Goal: Information Seeking & Learning: Learn about a topic

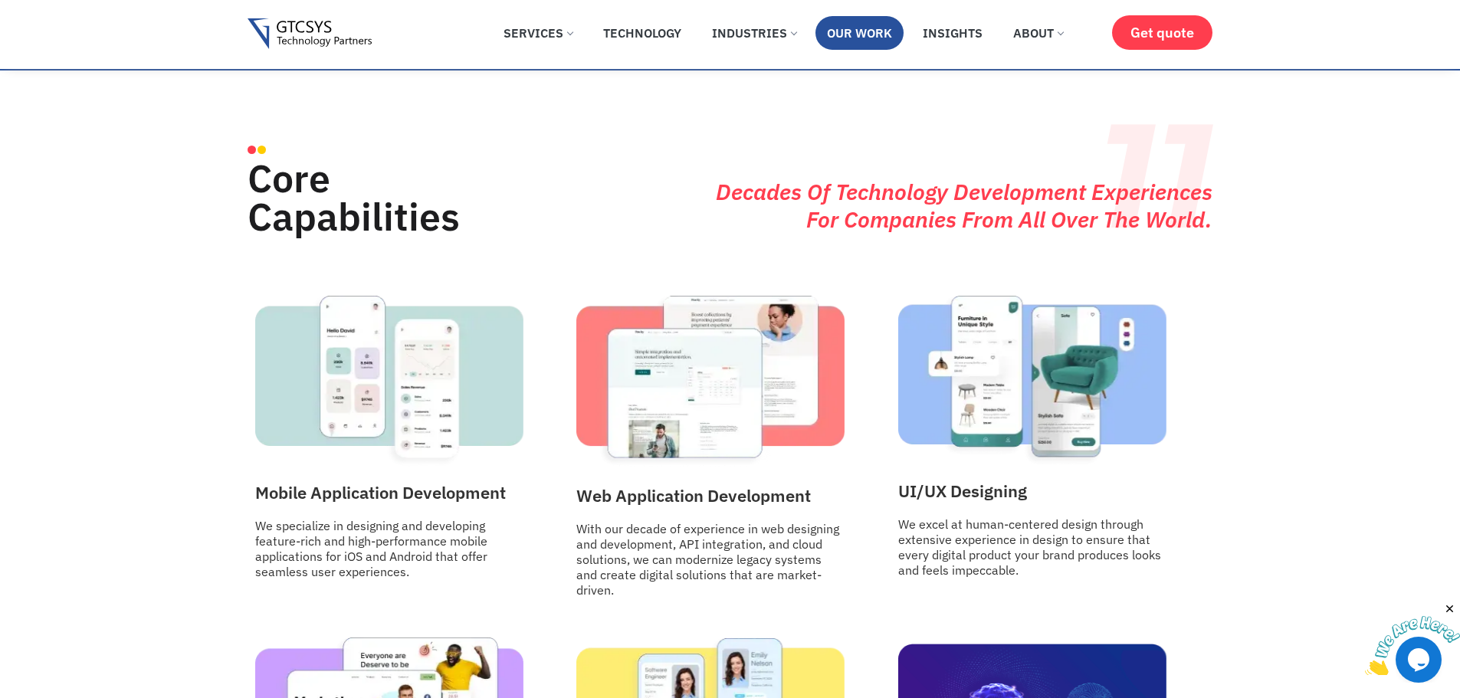
scroll to position [1627, 0]
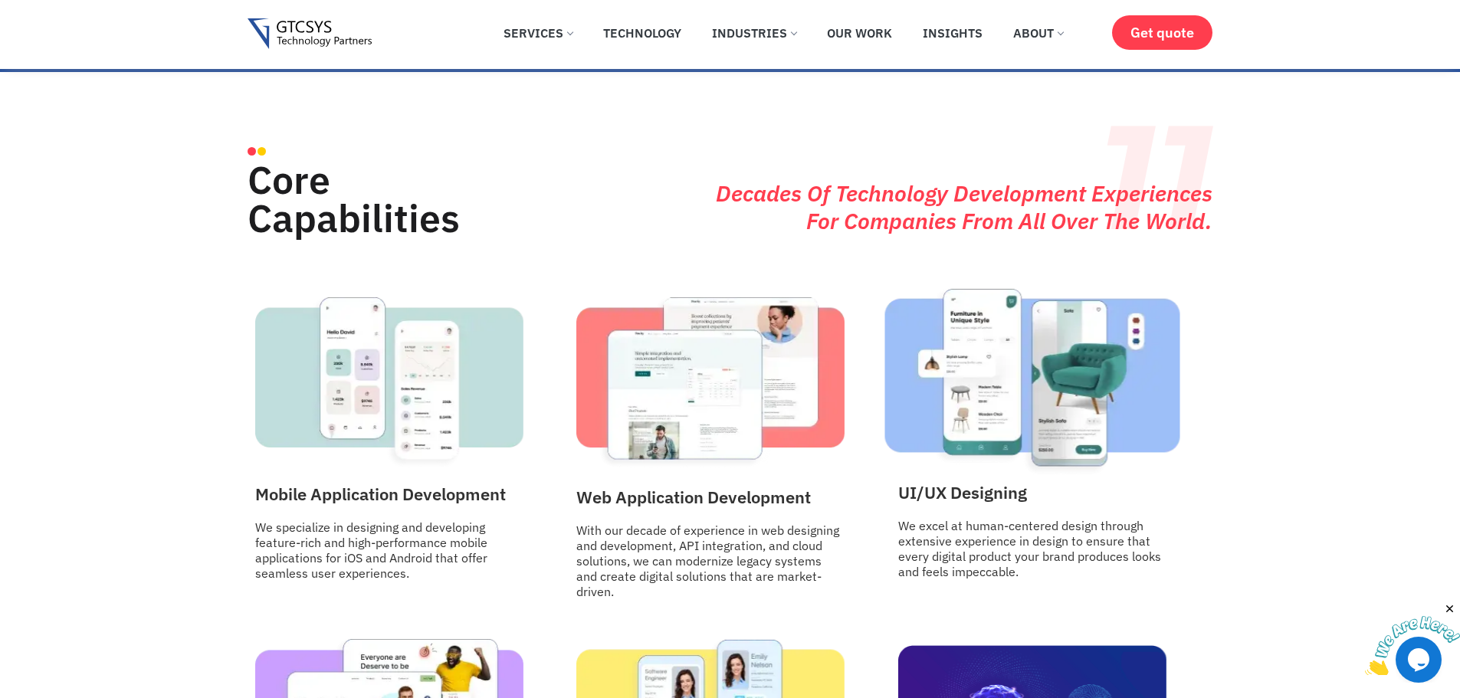
click at [1047, 368] on img at bounding box center [1032, 381] width 295 height 189
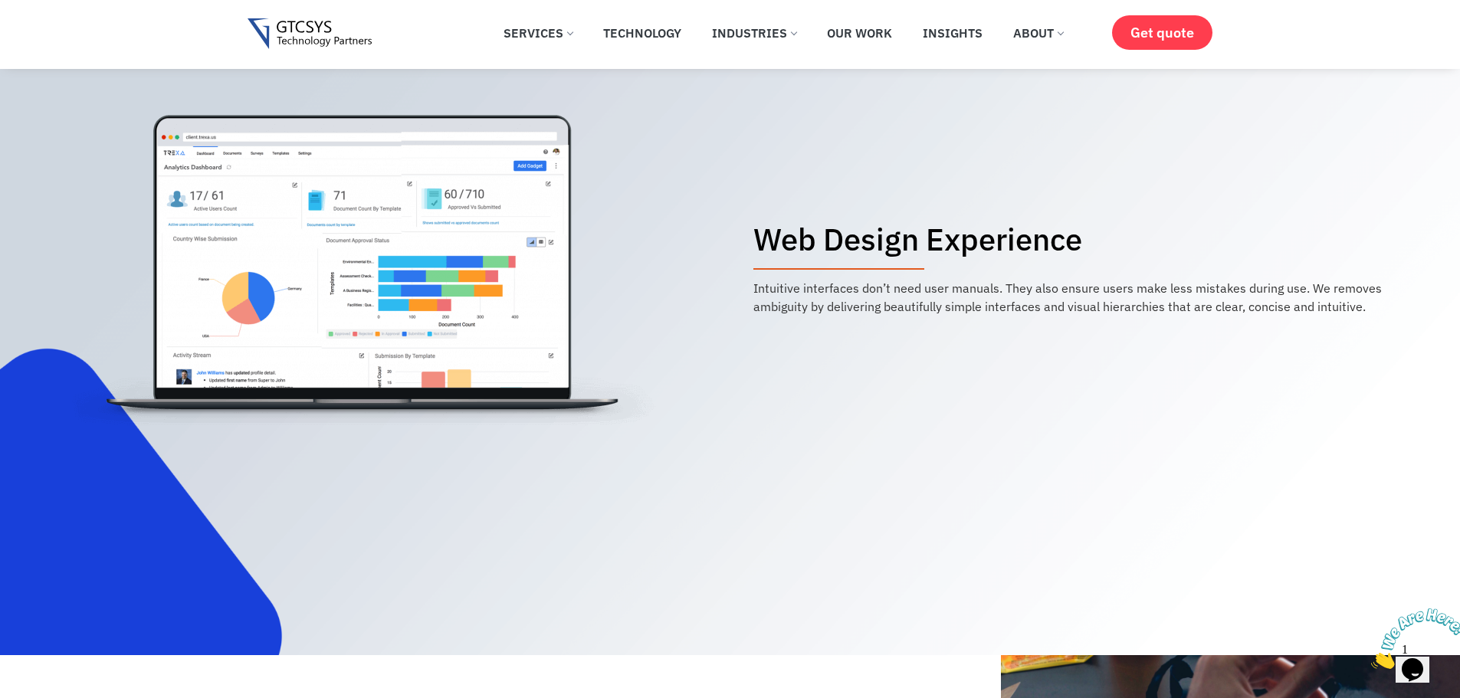
scroll to position [1429, 0]
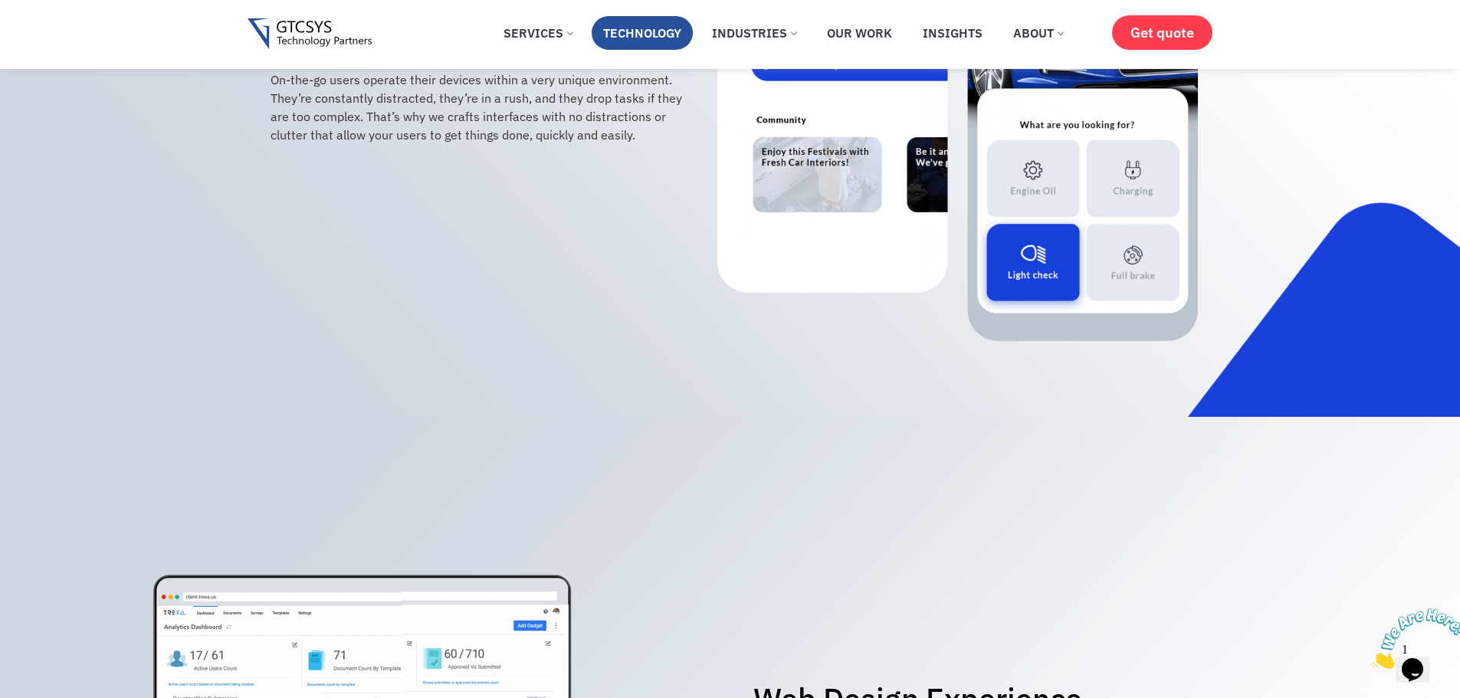
click at [621, 22] on link "Technology" at bounding box center [641, 33] width 101 height 34
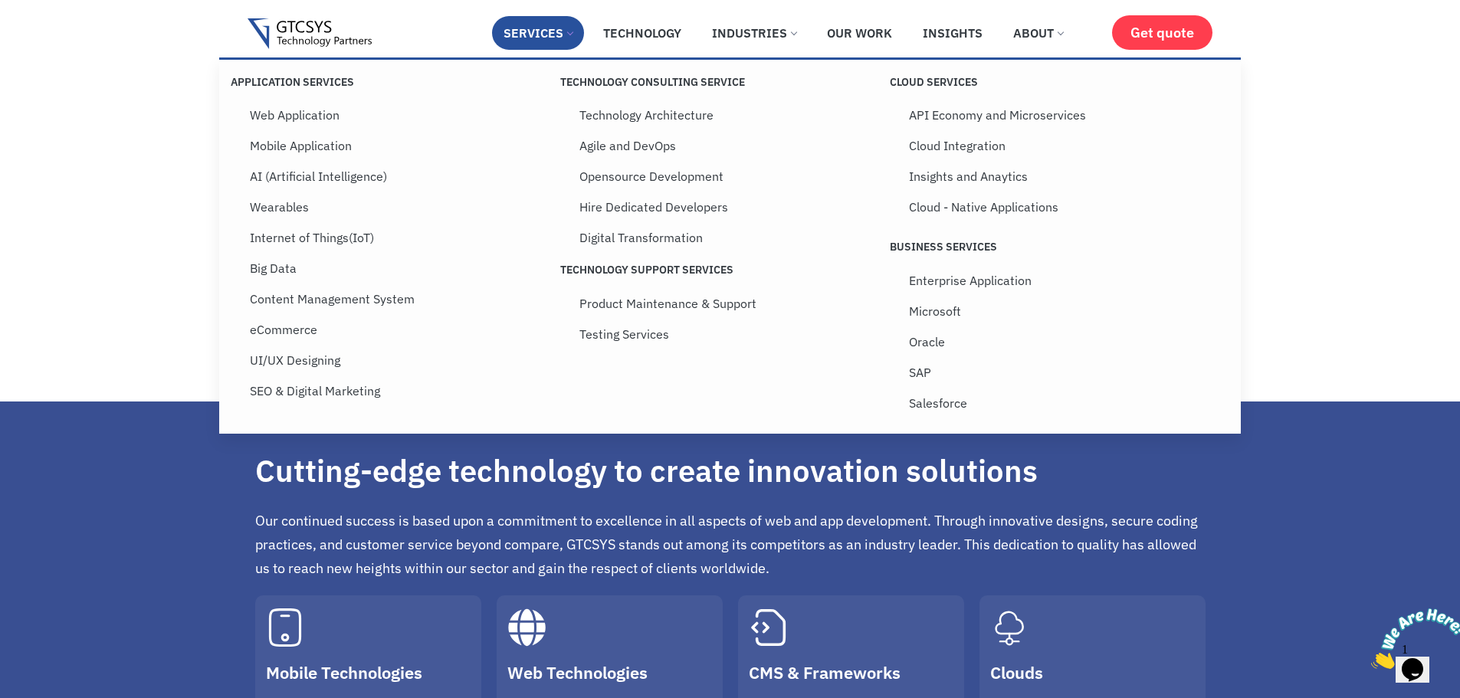
click at [529, 31] on link "Services" at bounding box center [538, 33] width 92 height 34
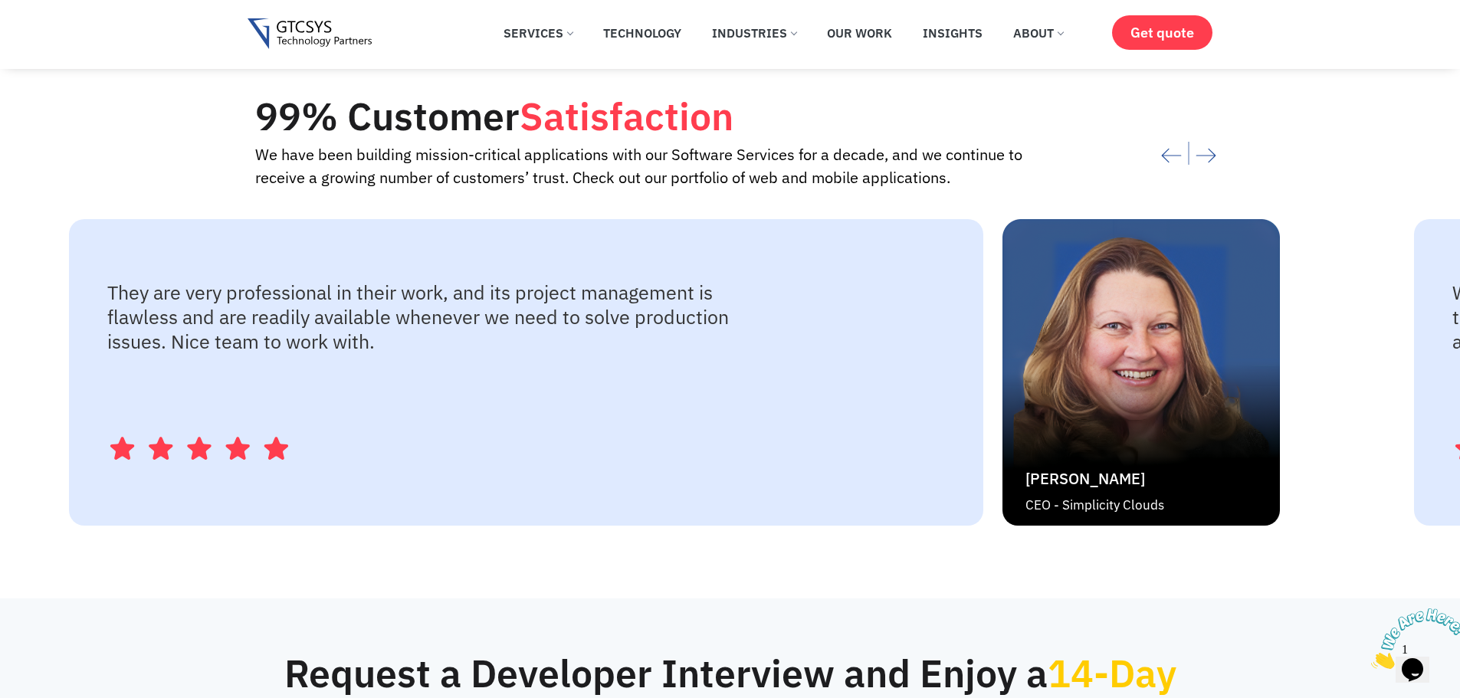
scroll to position [3218, 0]
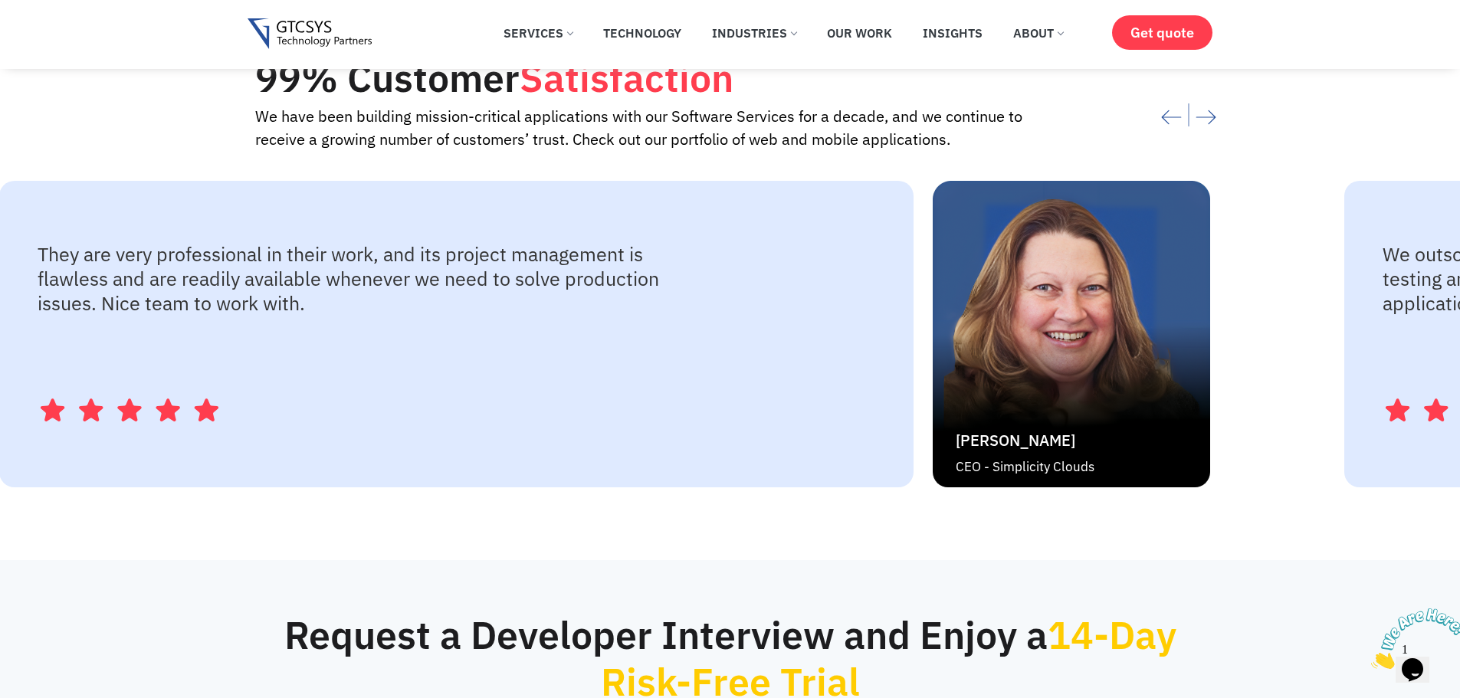
click at [432, 389] on div "They are very professional in their work, and its project management is flawles…" at bounding box center [456, 334] width 914 height 306
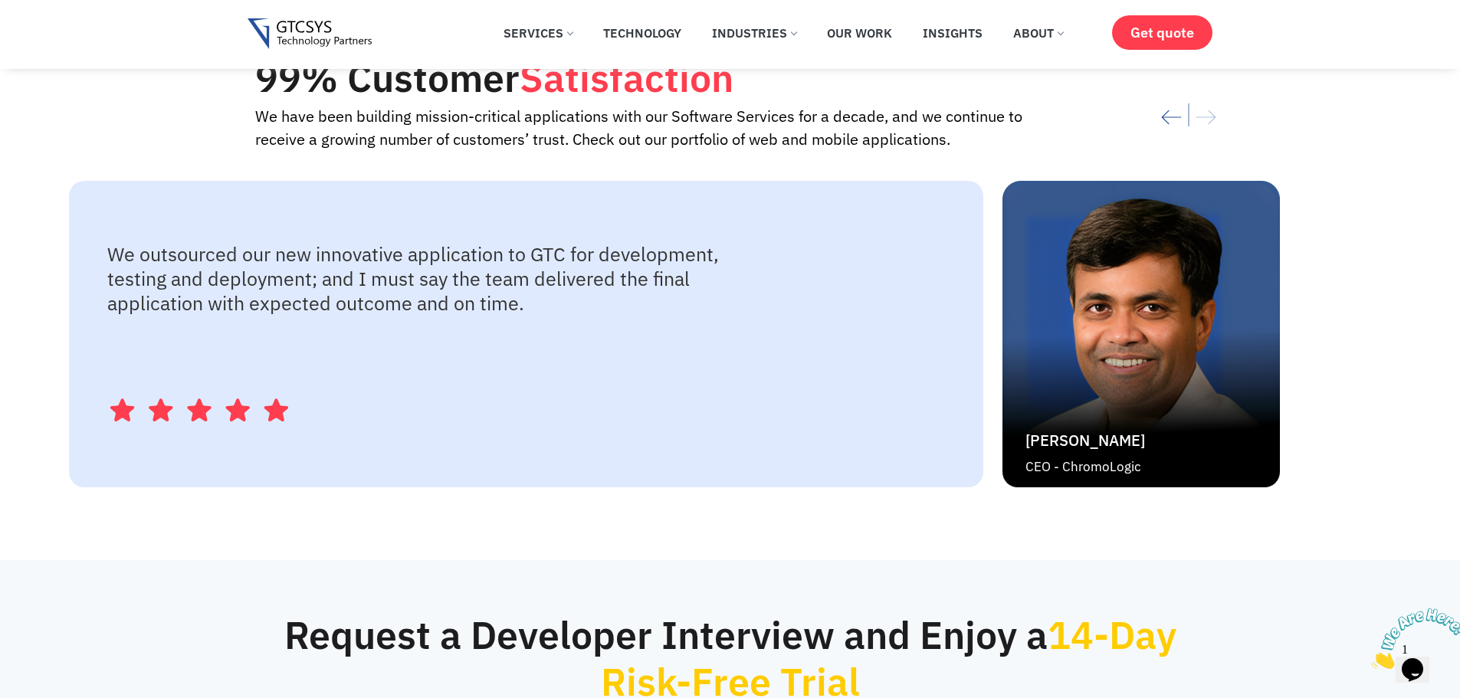
click at [391, 359] on div "We outsourced our new innovative application to GTC for development, testing an…" at bounding box center [526, 334] width 914 height 306
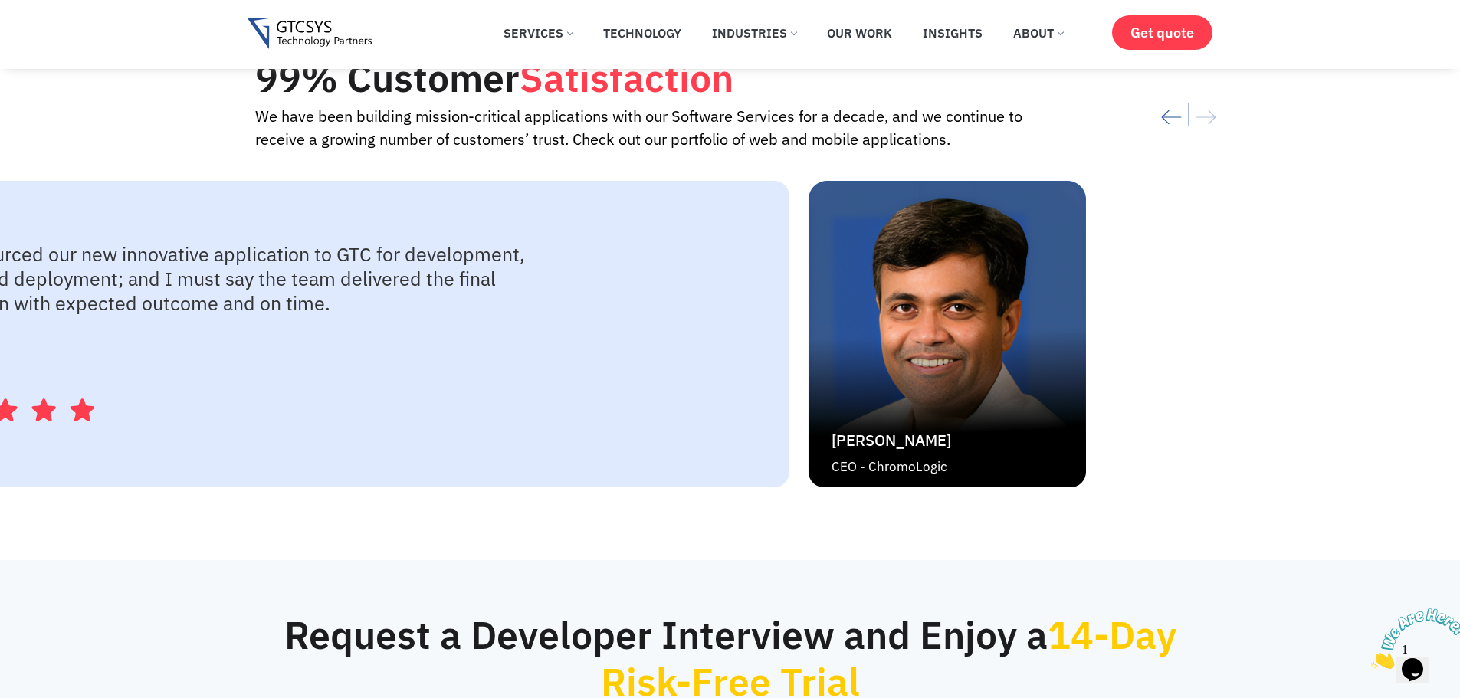
click at [378, 365] on div "We outsourced our new innovative application to GTC for development, testing an…" at bounding box center [541, 334] width 1333 height 306
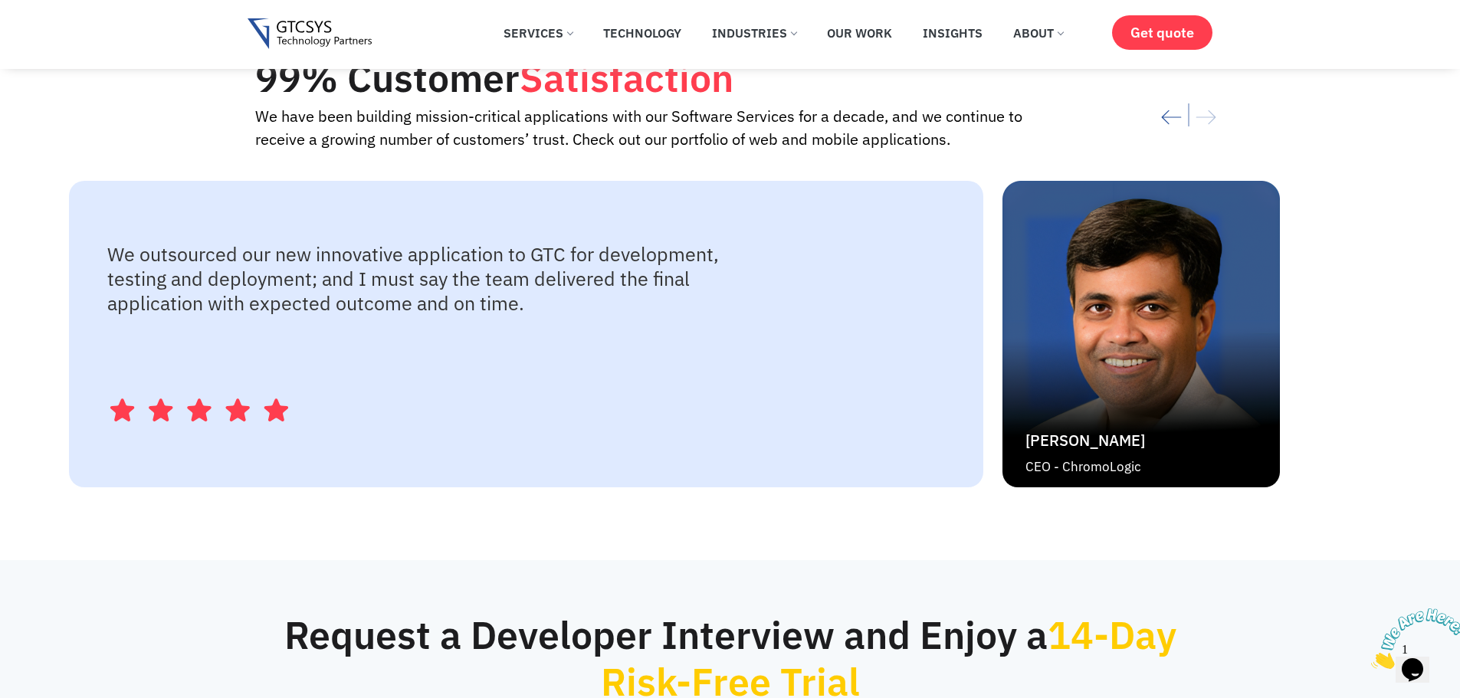
click at [1323, 236] on div "We outsourced our new innovative application to GTC for development, testing an…" at bounding box center [735, 334] width 1333 height 306
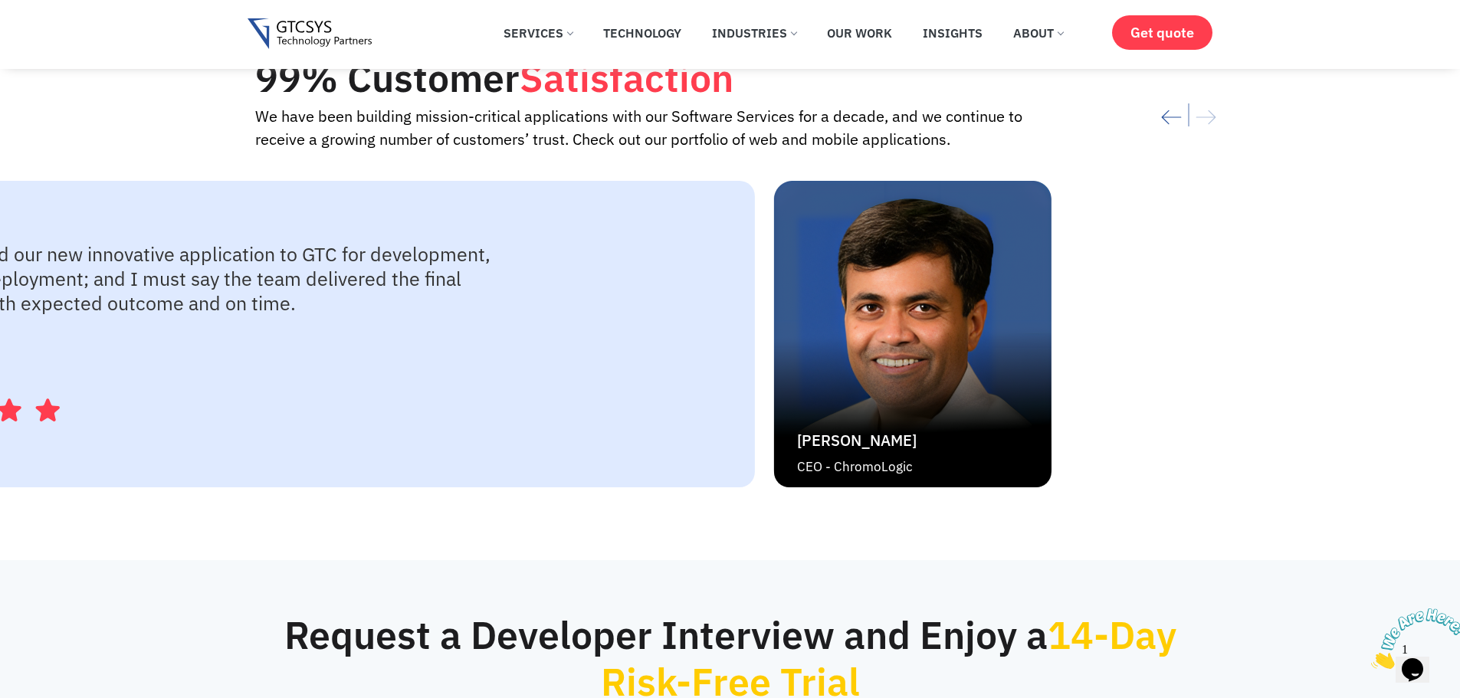
click at [559, 368] on div "We outsourced our new innovative application to GTC for development, testing an…" at bounding box center [507, 334] width 1333 height 306
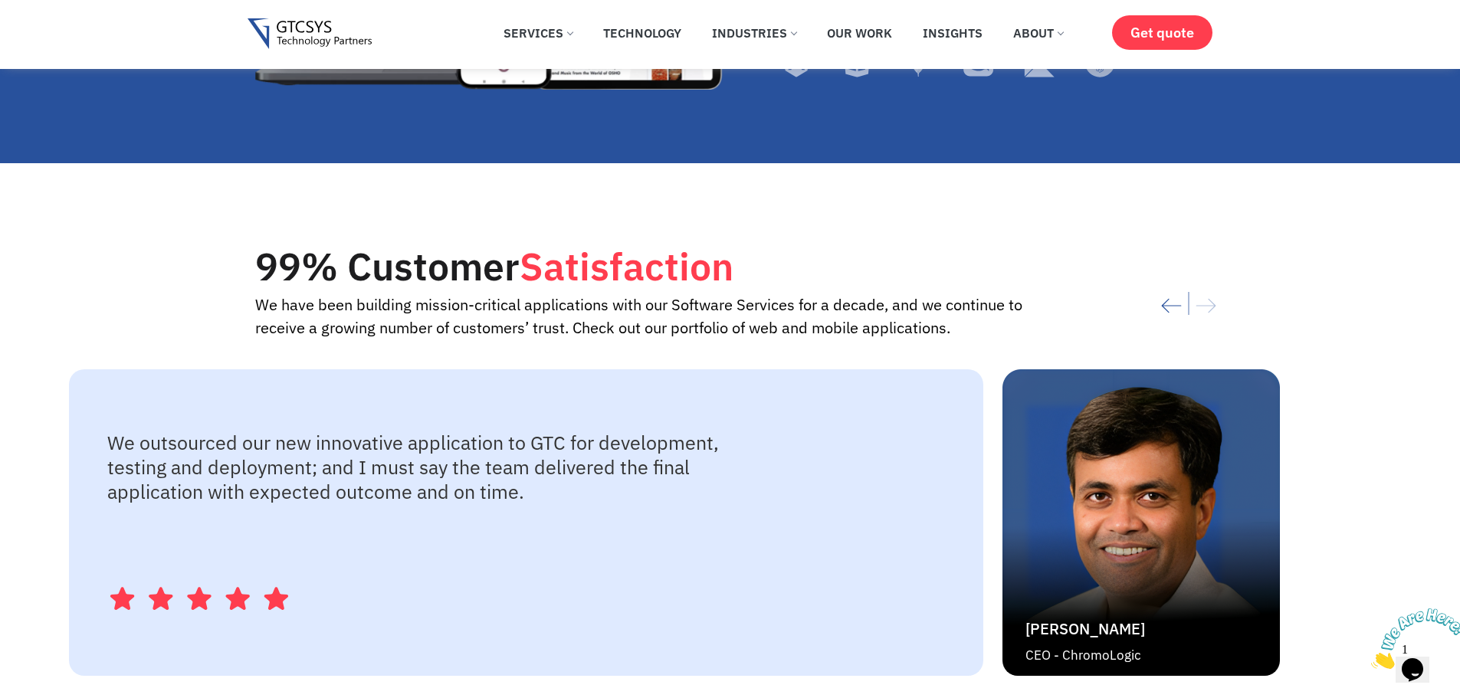
scroll to position [2911, 0]
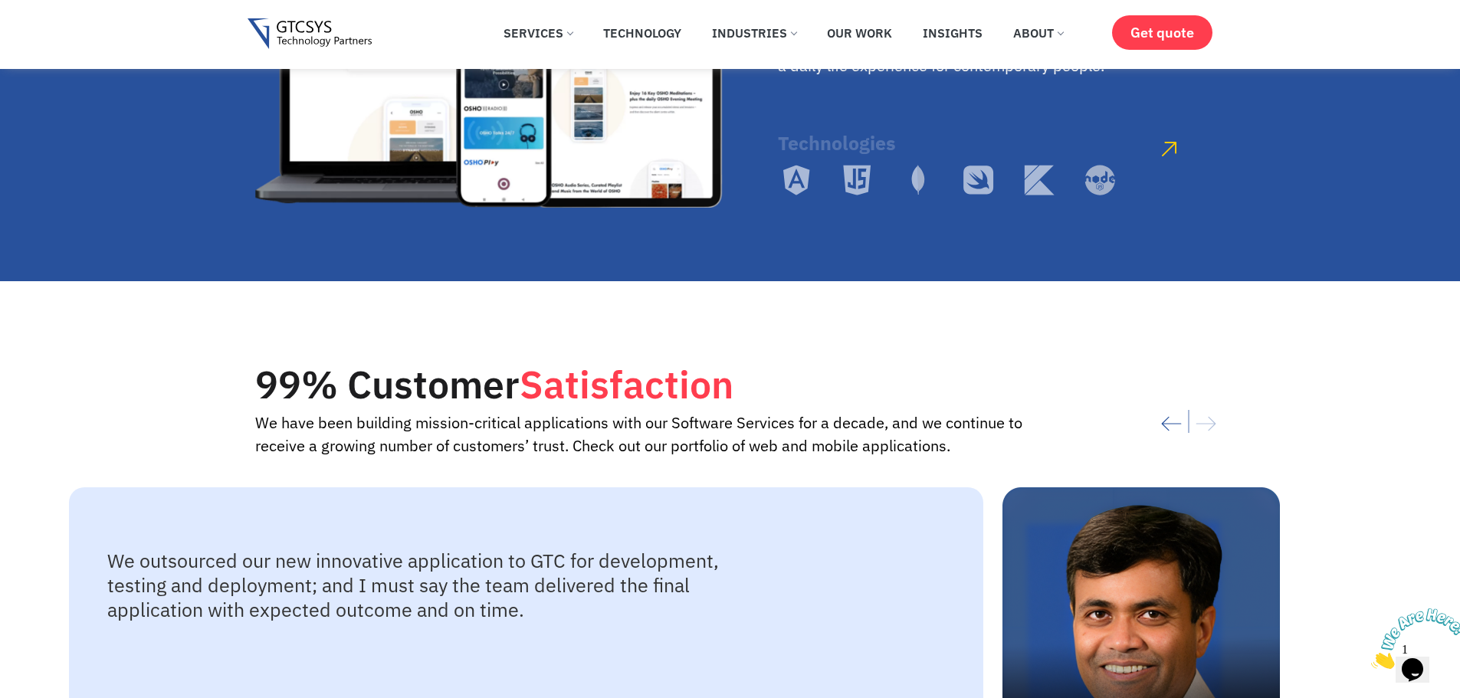
click at [1163, 407] on icon "Previous slide" at bounding box center [1171, 424] width 21 height 34
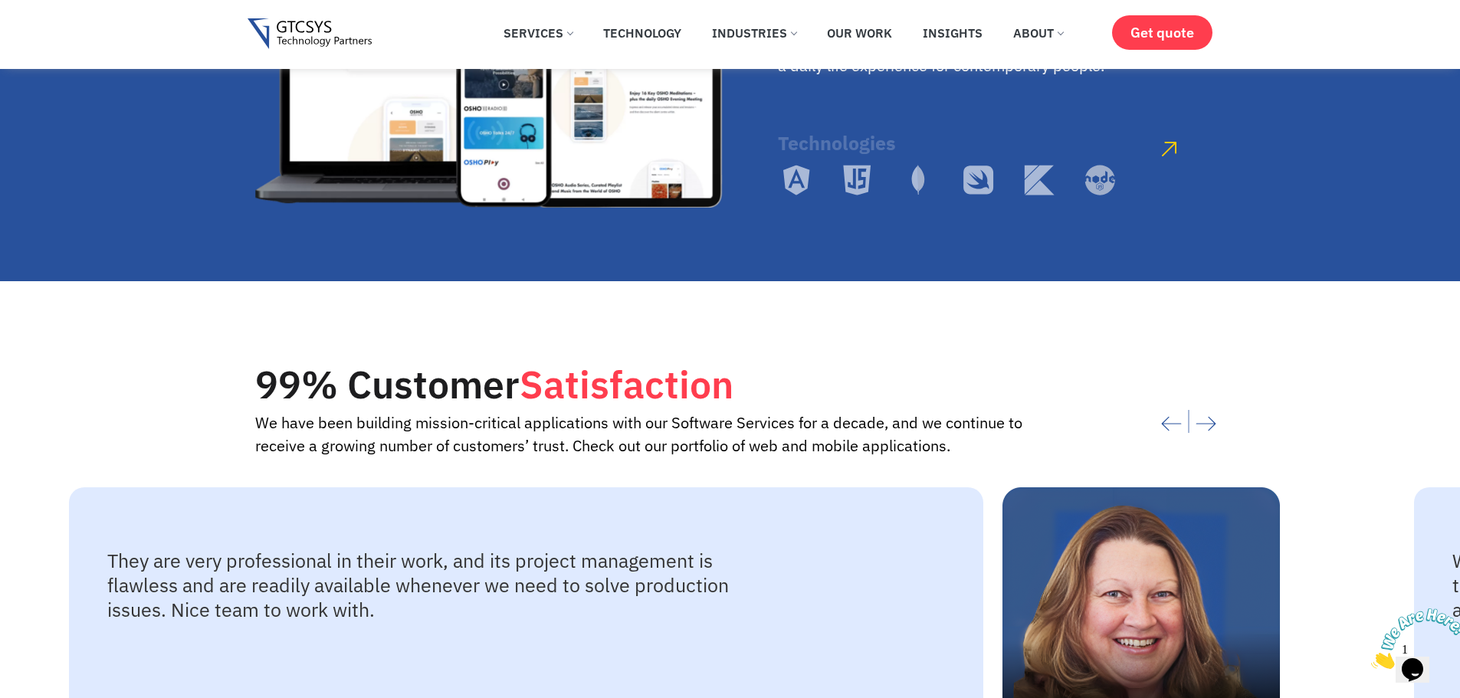
click at [1163, 407] on icon "Previous slide" at bounding box center [1171, 424] width 21 height 34
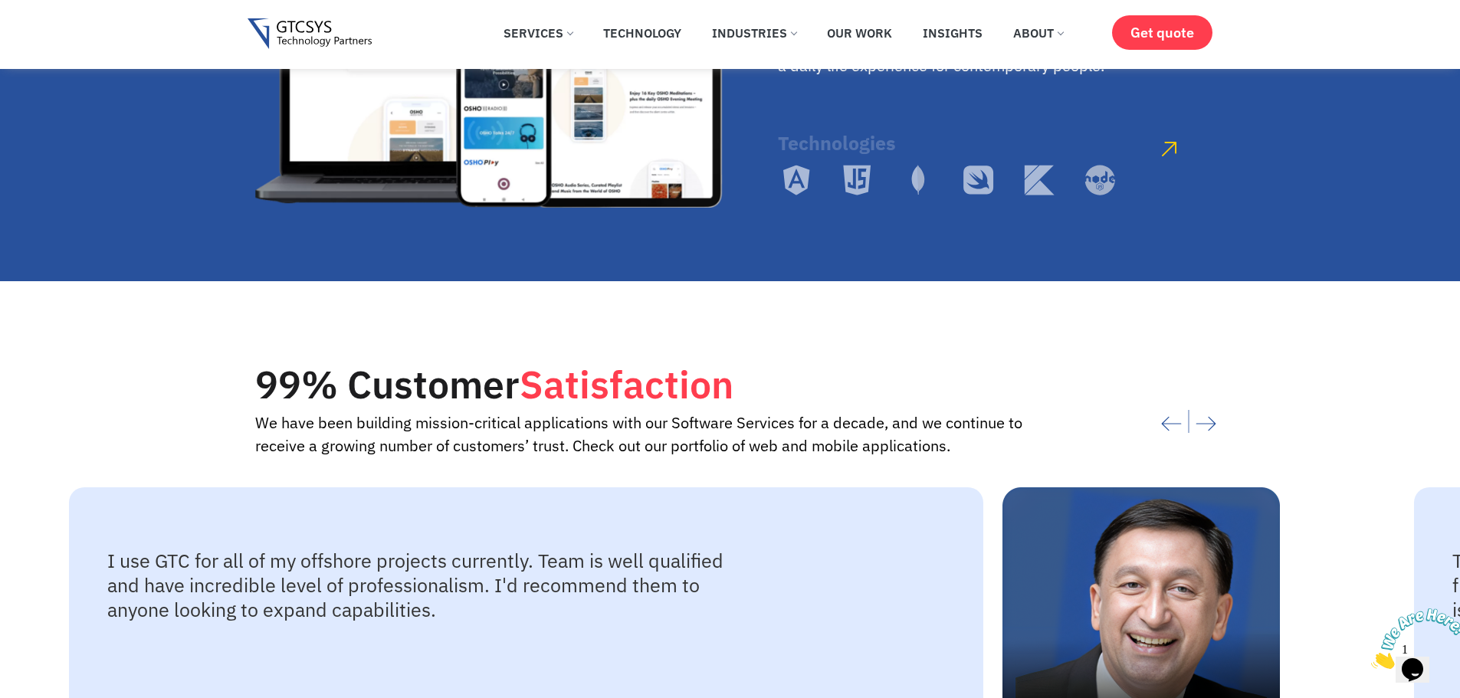
click at [1163, 407] on icon "Previous slide" at bounding box center [1171, 424] width 21 height 34
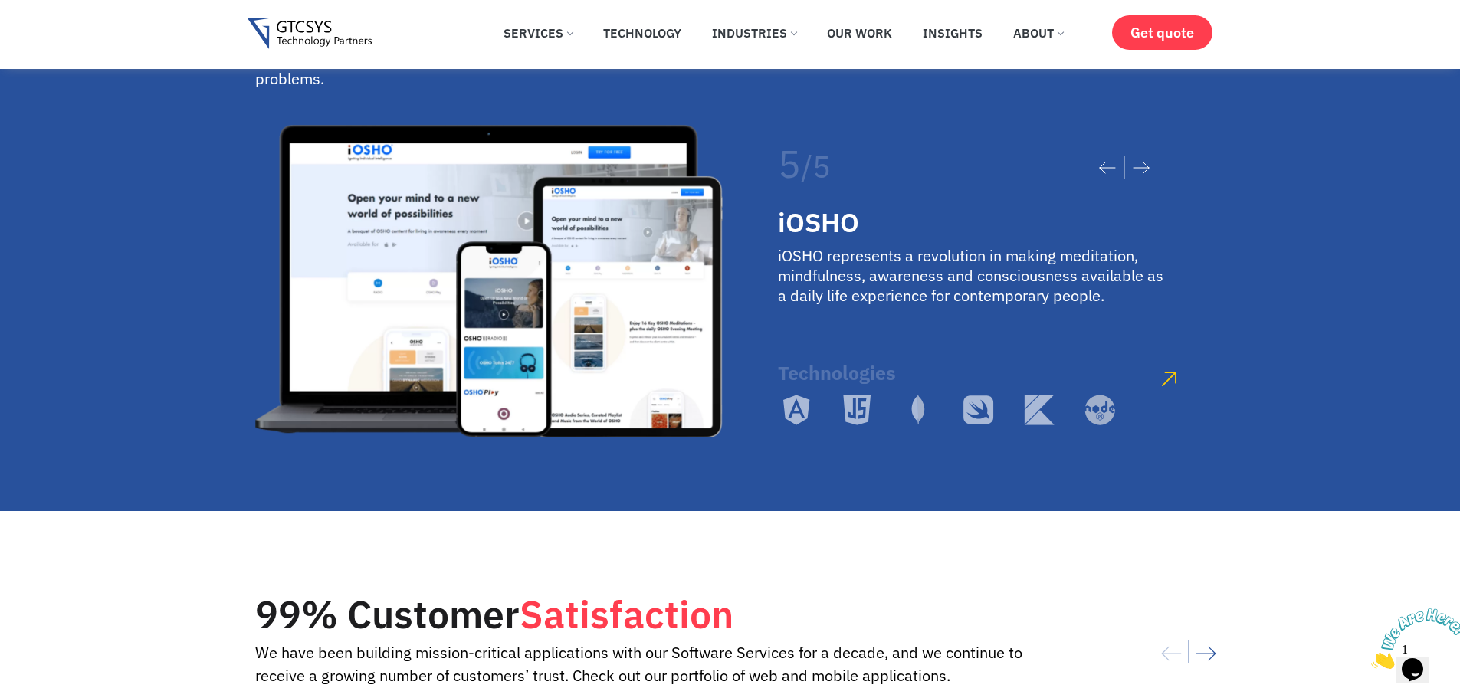
scroll to position [2605, 0]
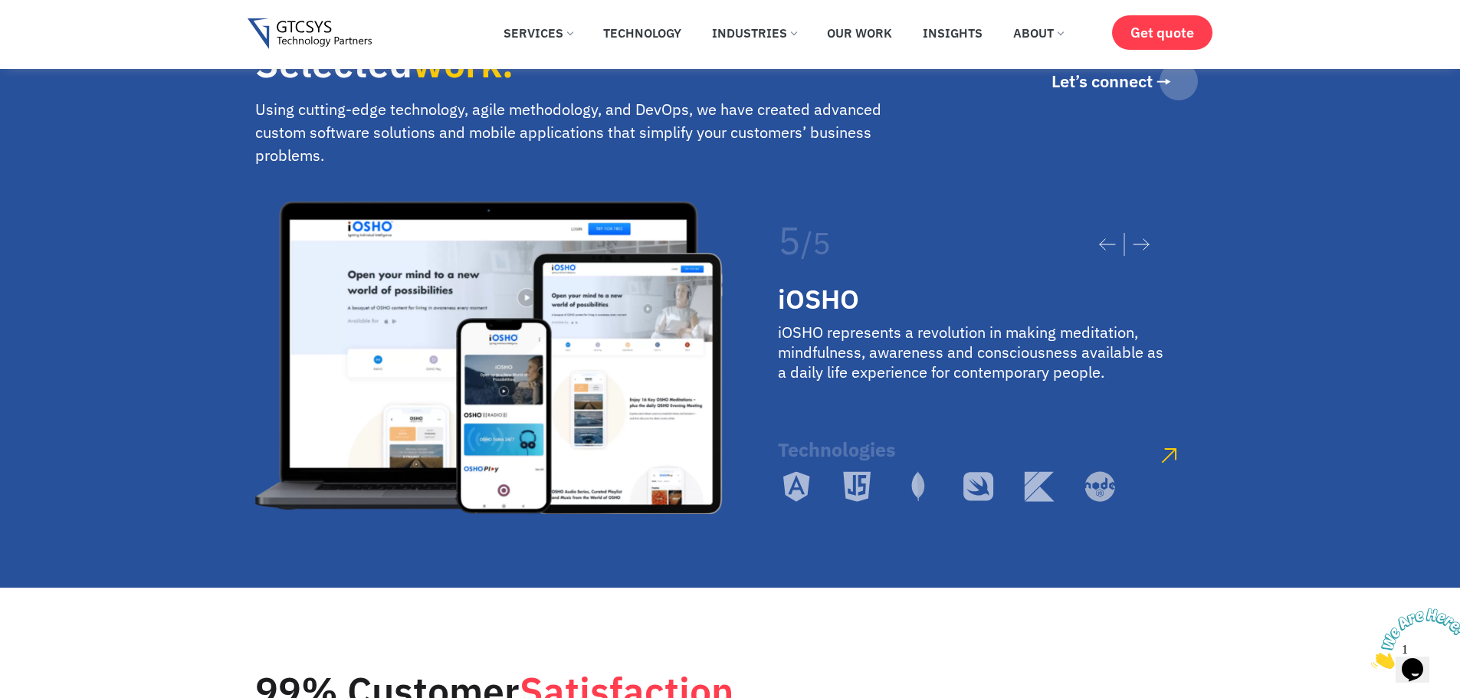
click at [1142, 238] on icon at bounding box center [1140, 244] width 17 height 12
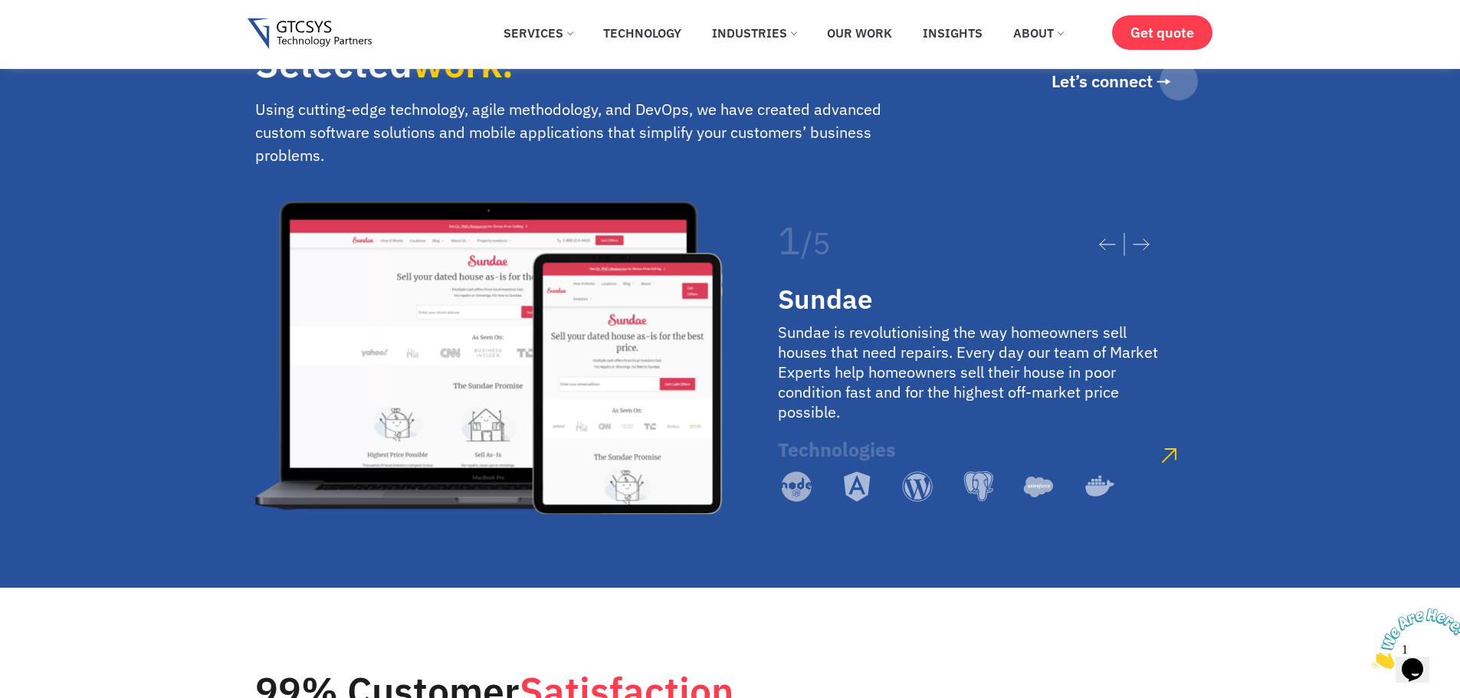
click at [1142, 238] on icon at bounding box center [1140, 244] width 17 height 12
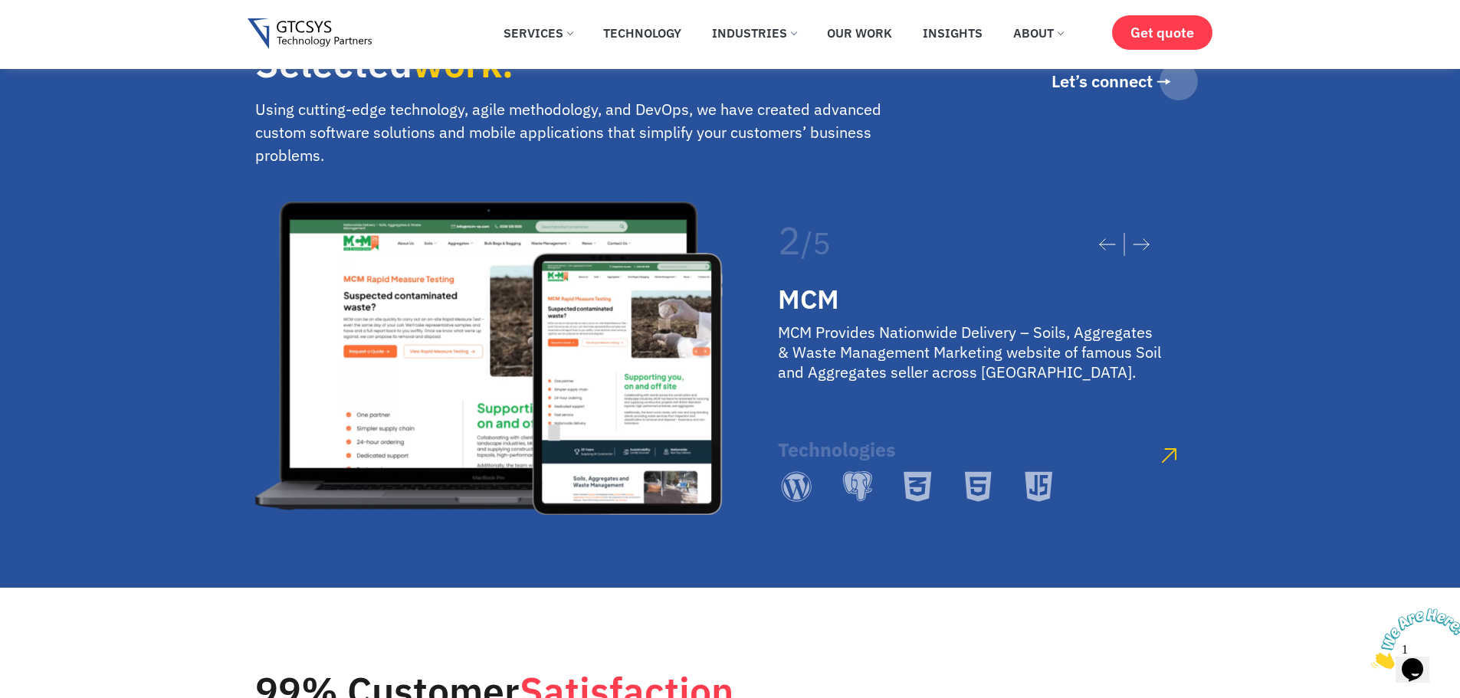
click at [1142, 238] on icon at bounding box center [1140, 244] width 17 height 12
click at [1148, 238] on icon at bounding box center [1140, 244] width 17 height 12
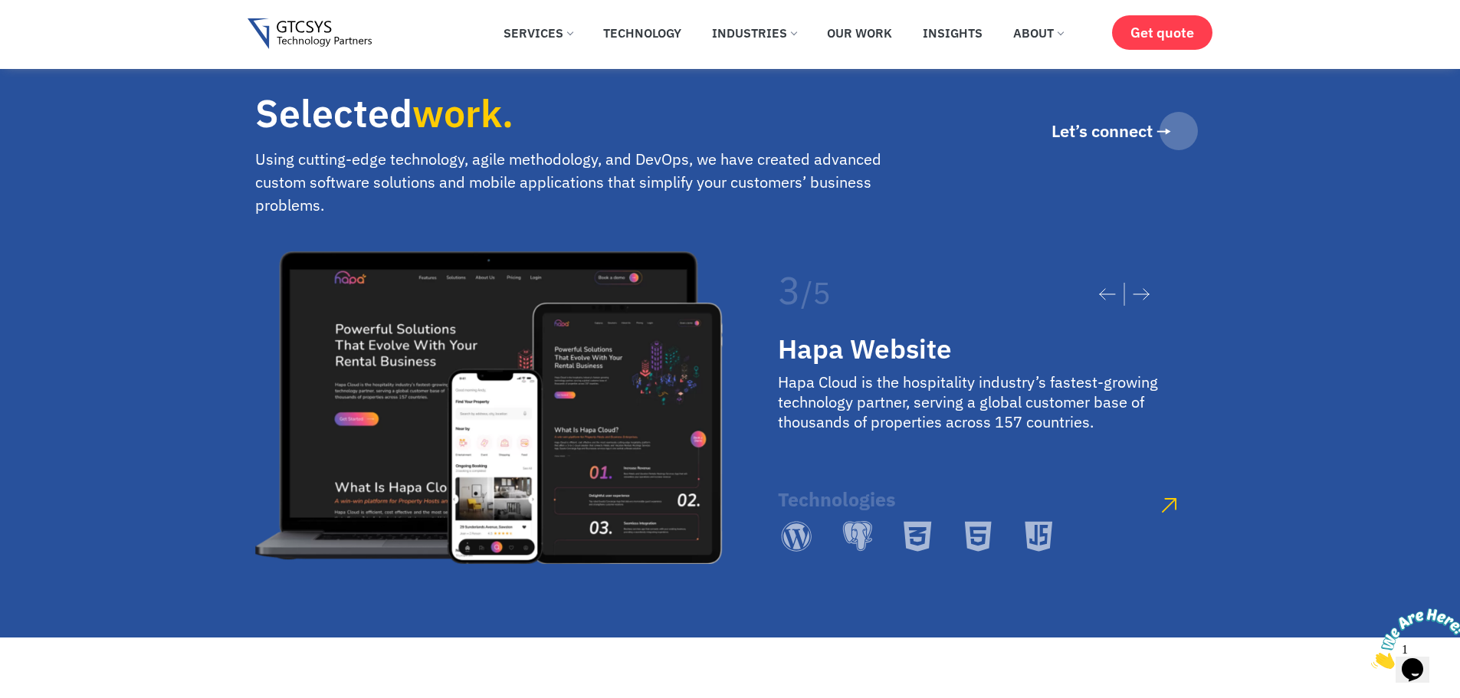
scroll to position [2528, 0]
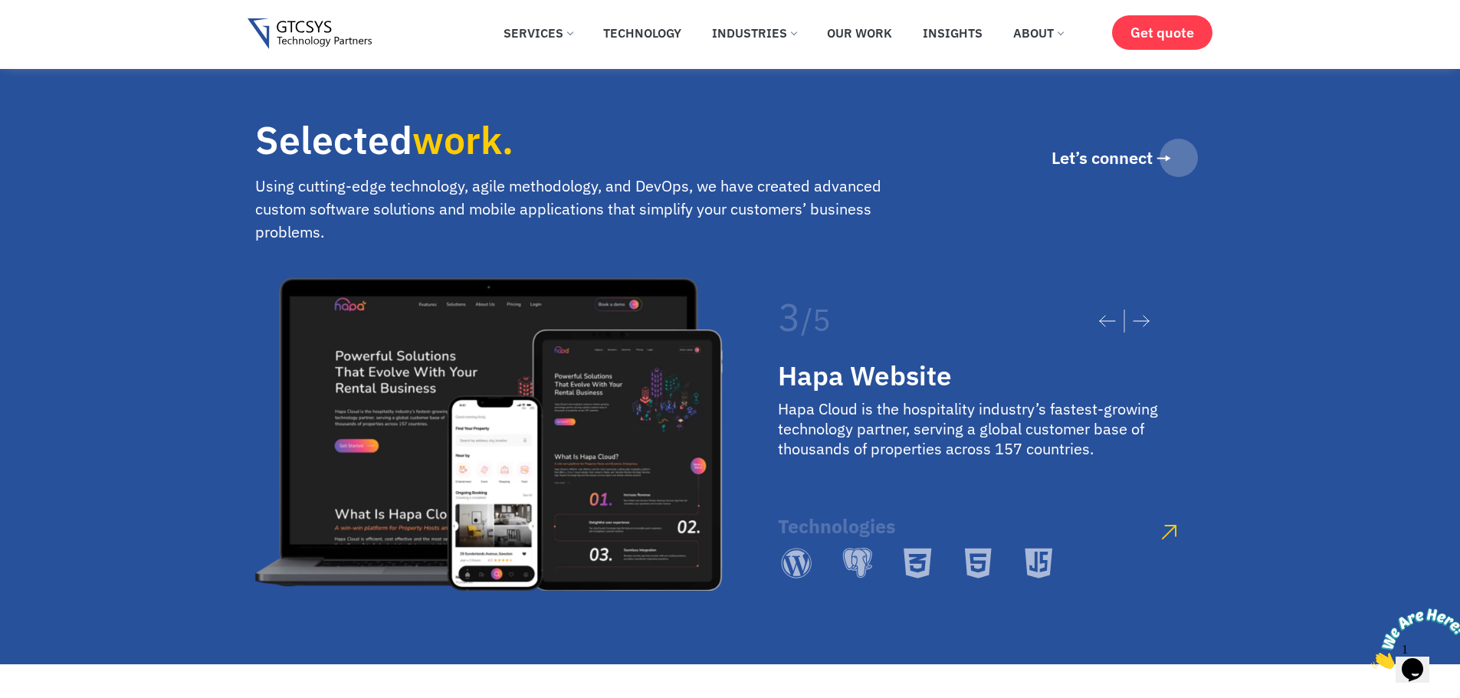
click at [1141, 315] on icon at bounding box center [1140, 321] width 17 height 12
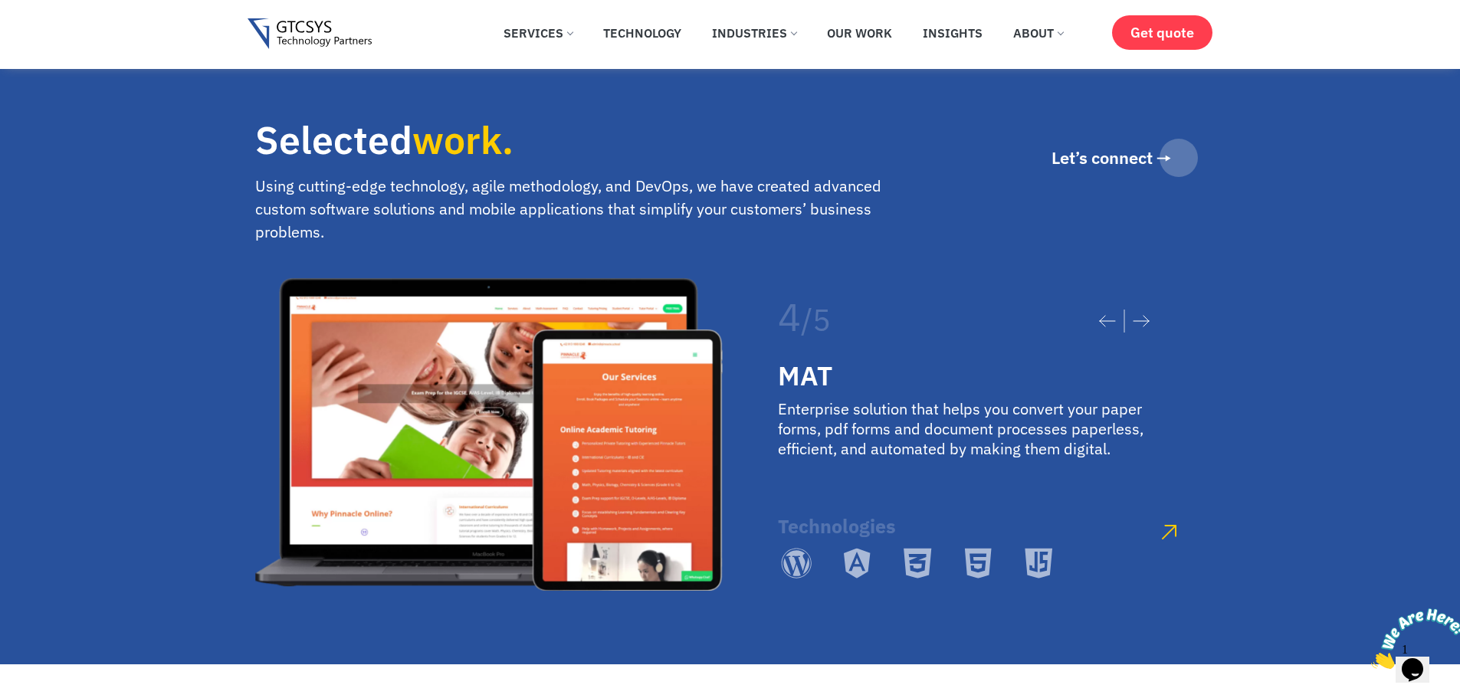
click at [1141, 315] on icon at bounding box center [1140, 321] width 17 height 12
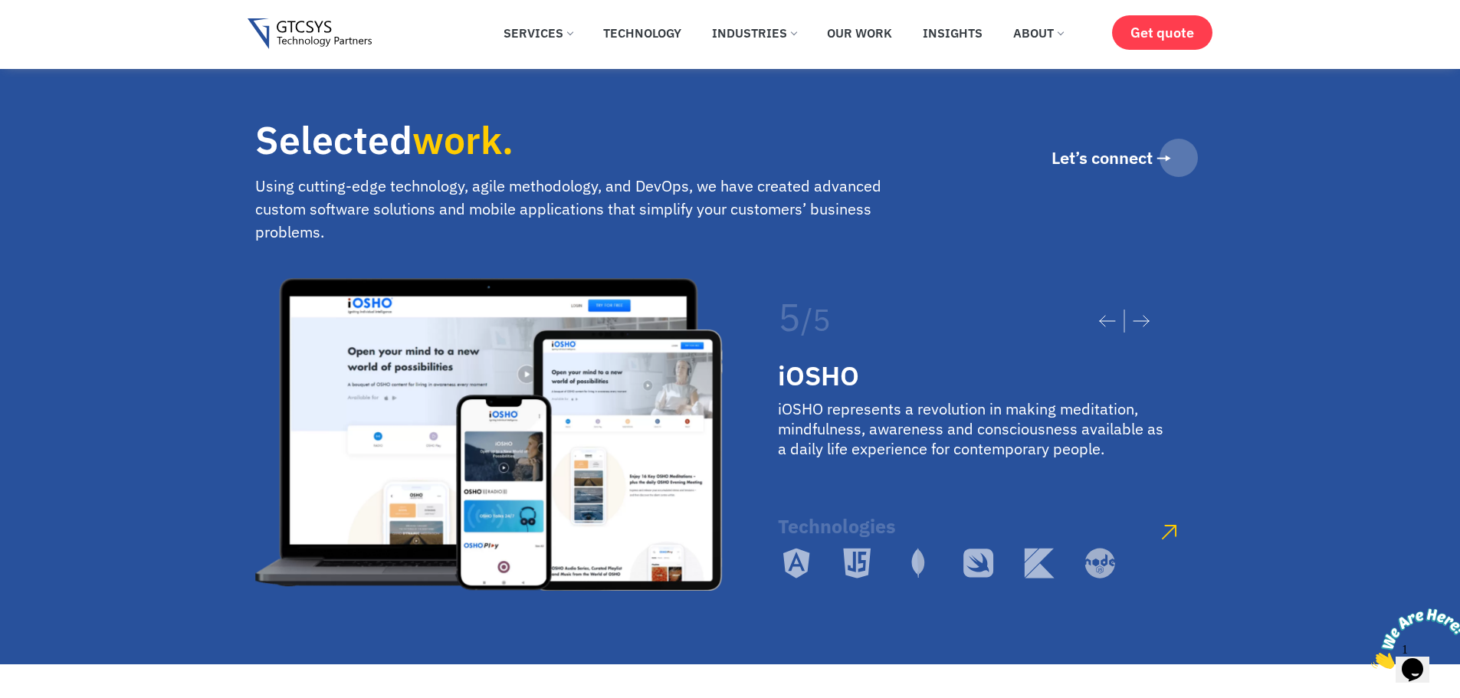
click at [561, 416] on img "5 / 5" at bounding box center [488, 434] width 467 height 313
click at [1145, 316] on icon at bounding box center [1140, 321] width 15 height 11
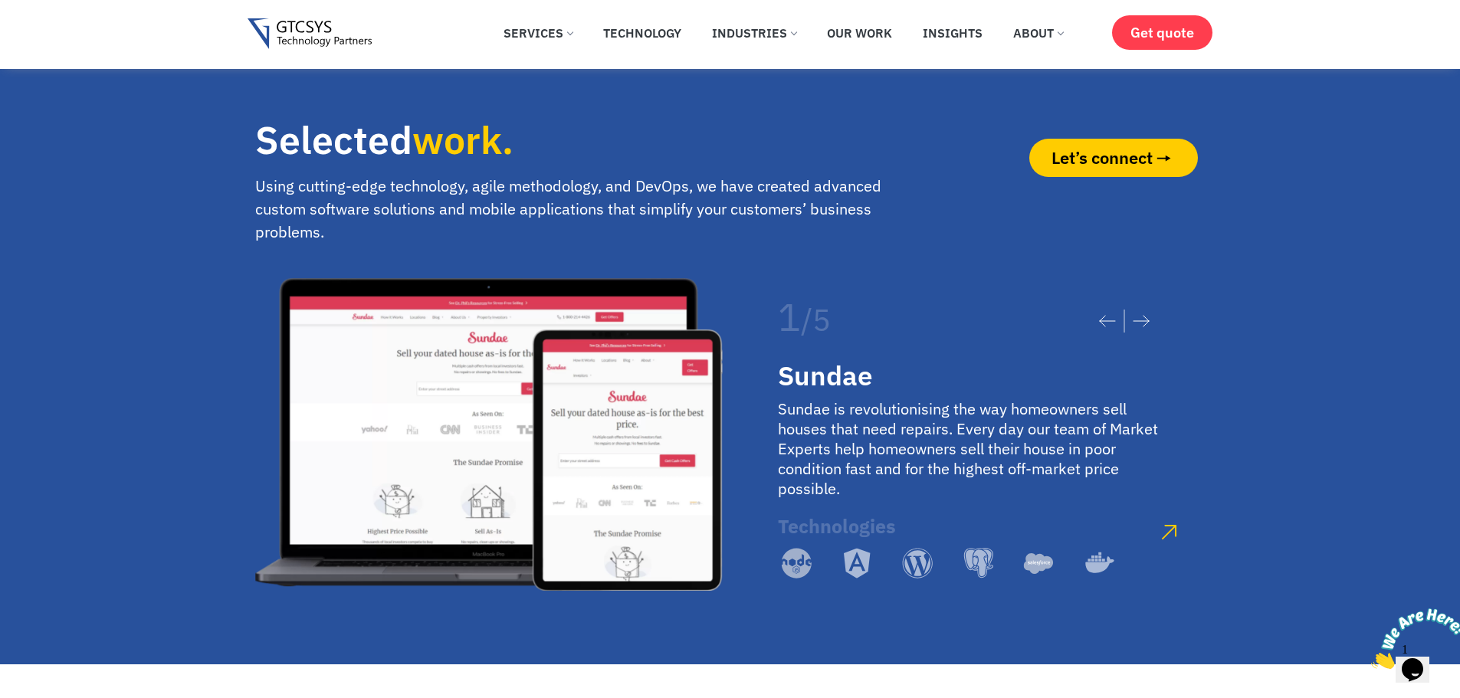
click at [1146, 149] on span "Let’s connect" at bounding box center [1101, 157] width 101 height 17
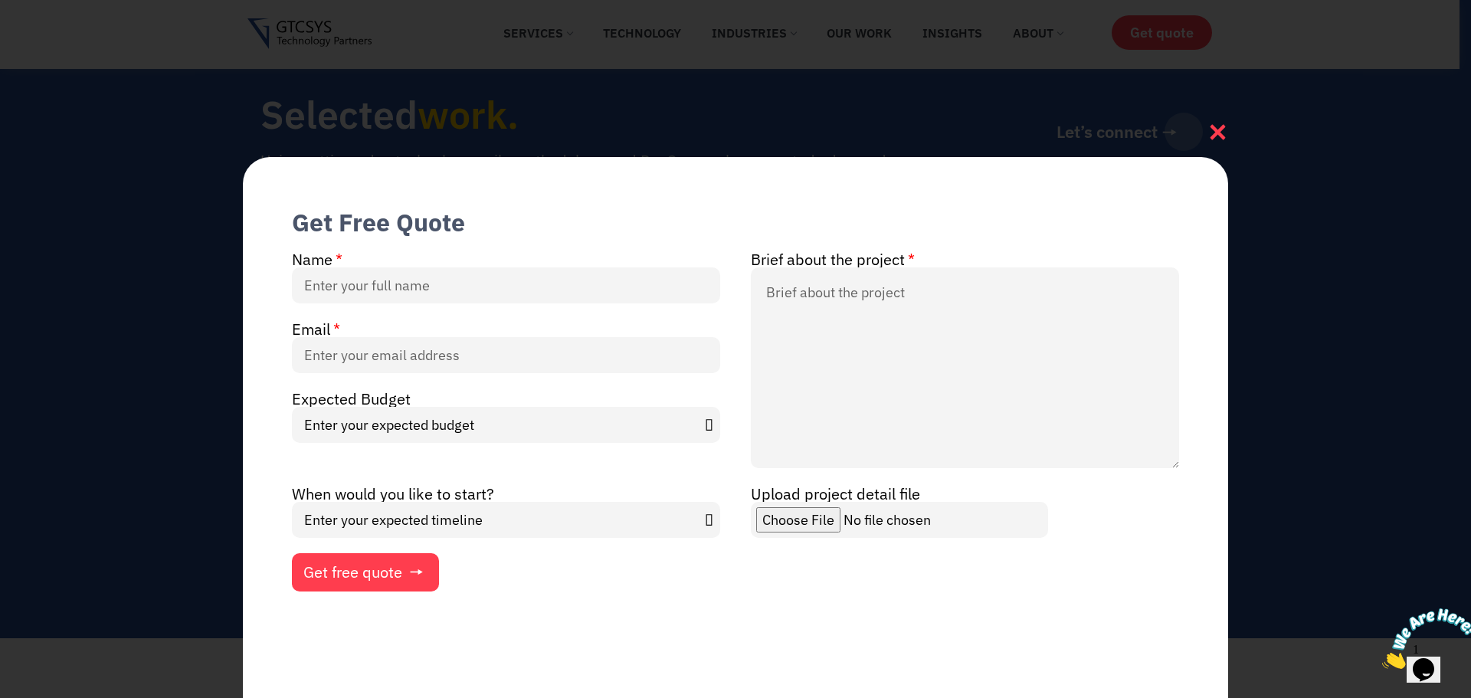
click at [1223, 133] on icon at bounding box center [1217, 132] width 21 height 21
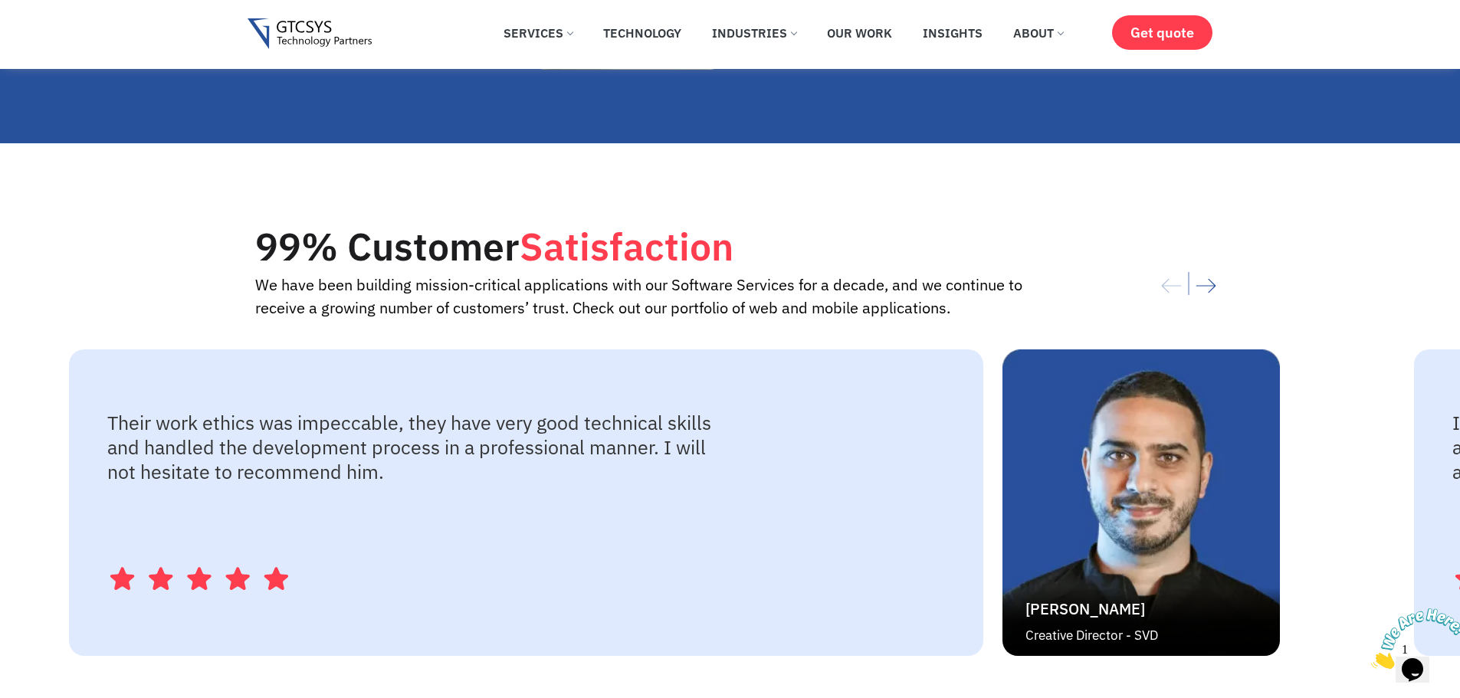
scroll to position [3294, 0]
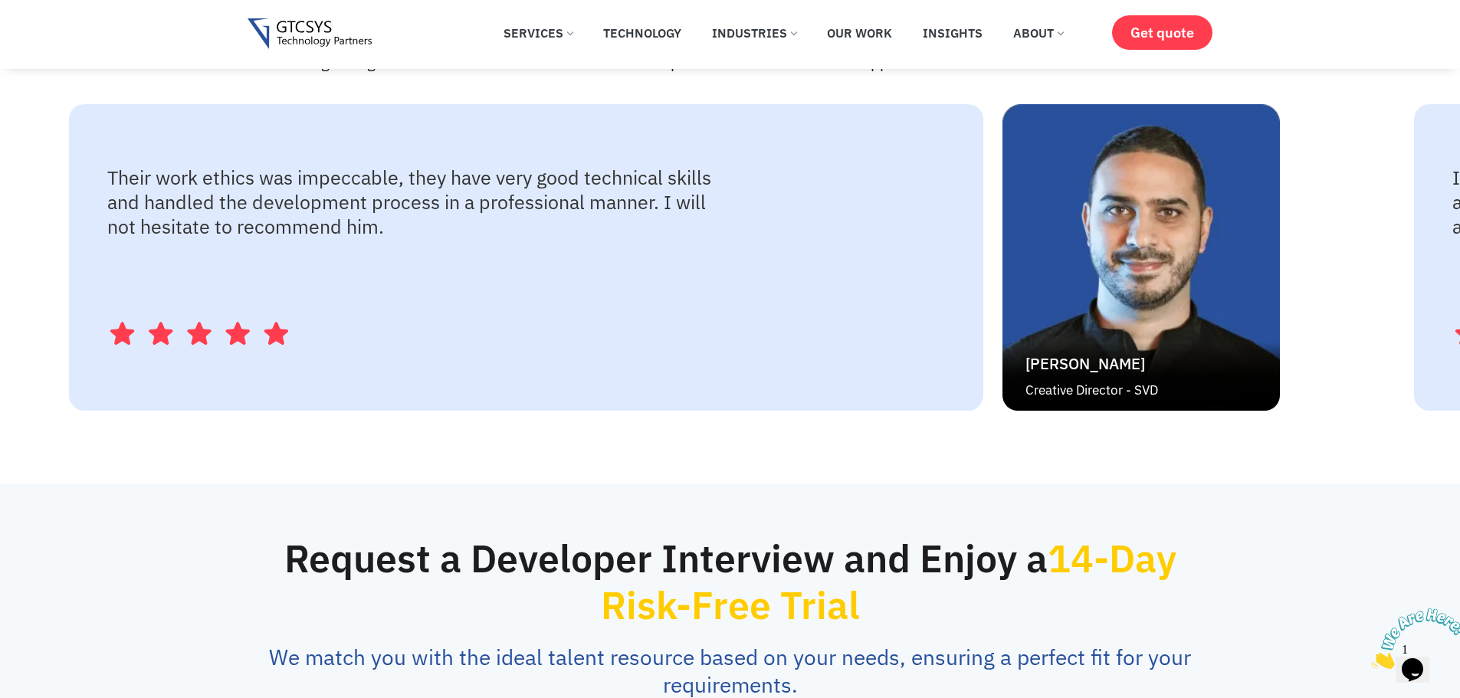
click at [853, 380] on div "Their work ethics was impeccable, they have very good technical skills and hand…" at bounding box center [526, 257] width 914 height 306
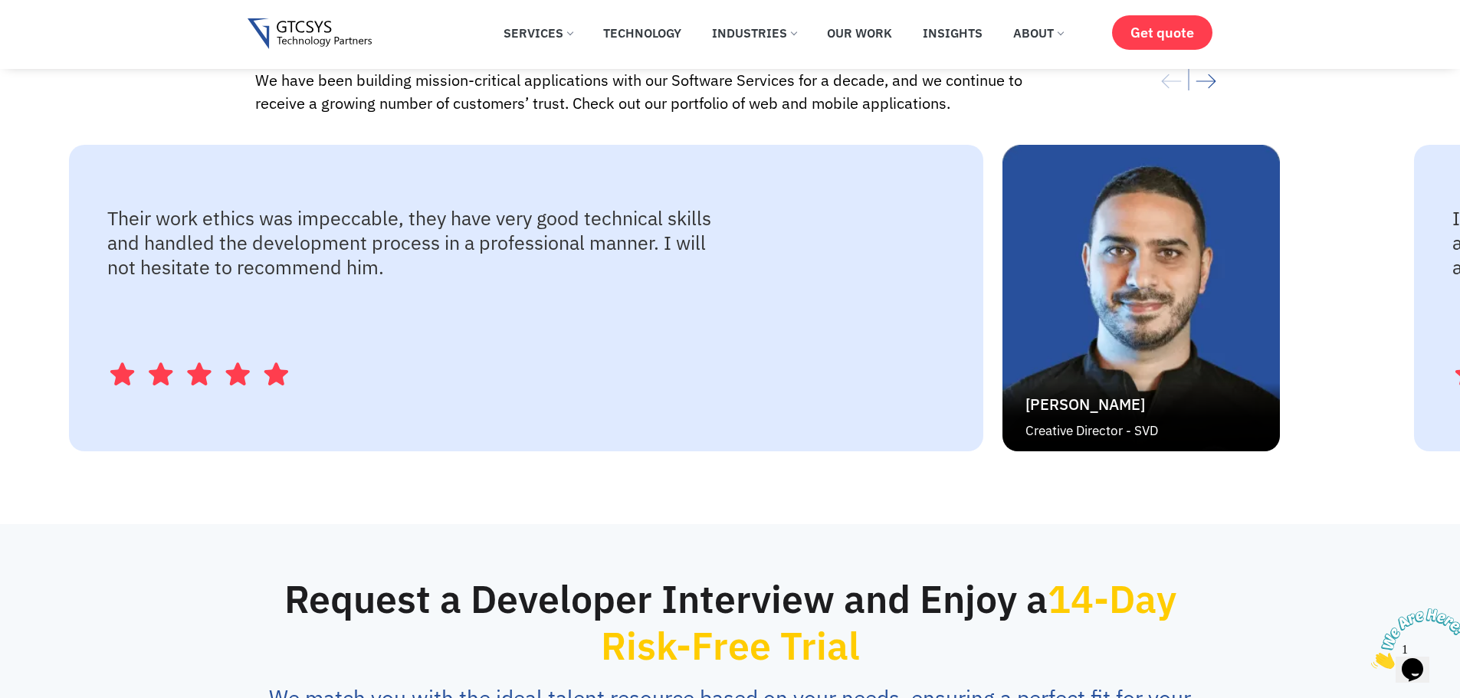
scroll to position [3218, 0]
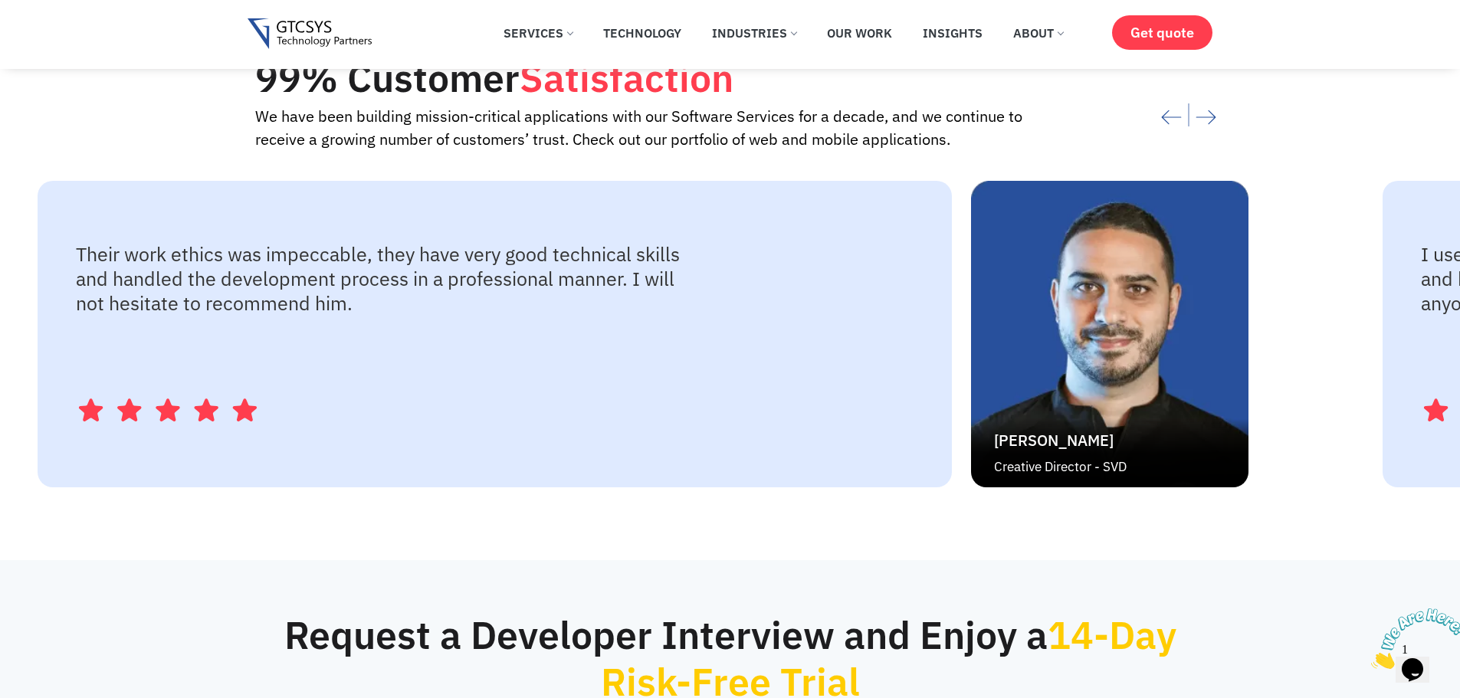
click at [971, 385] on div "Manuel Padilla Creative Director - SVD" at bounding box center [1109, 334] width 277 height 306
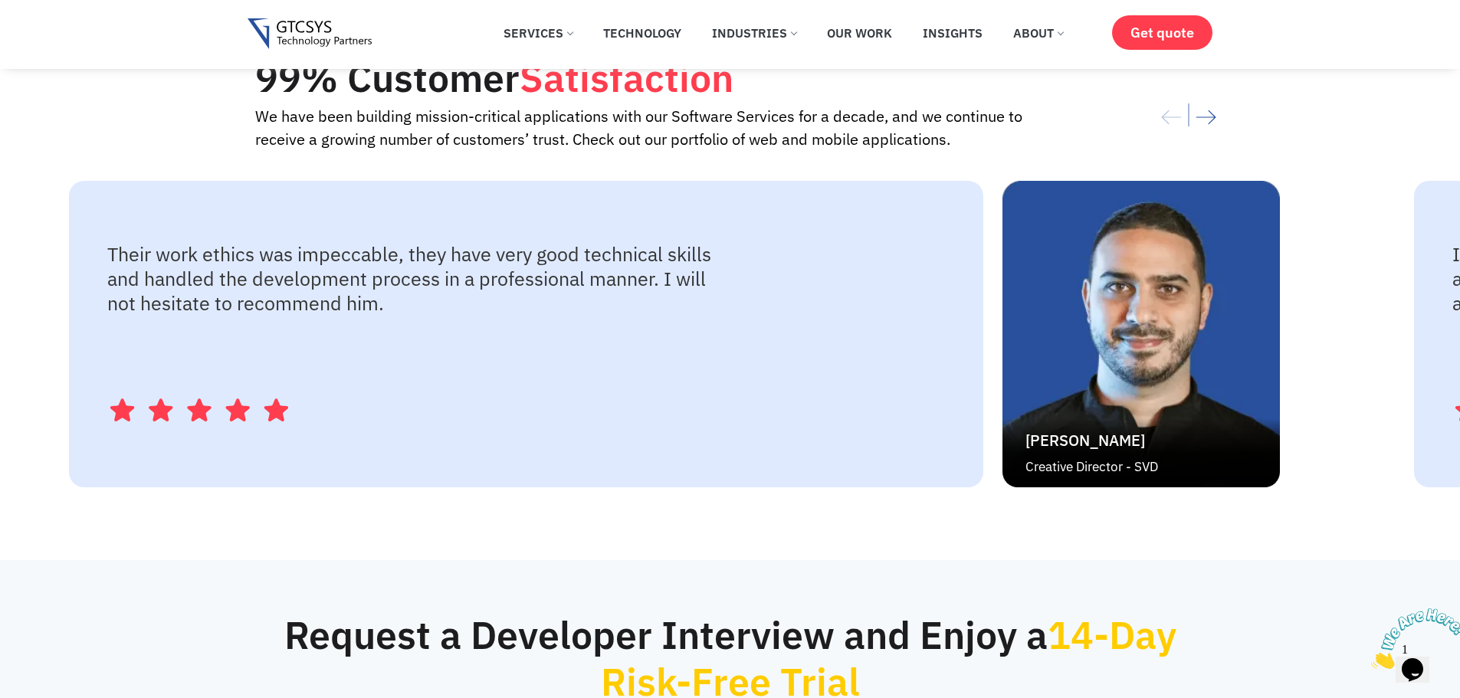
click at [69, 392] on div "Their work ethics was impeccable, they have very good technical skills and hand…" at bounding box center [526, 334] width 914 height 306
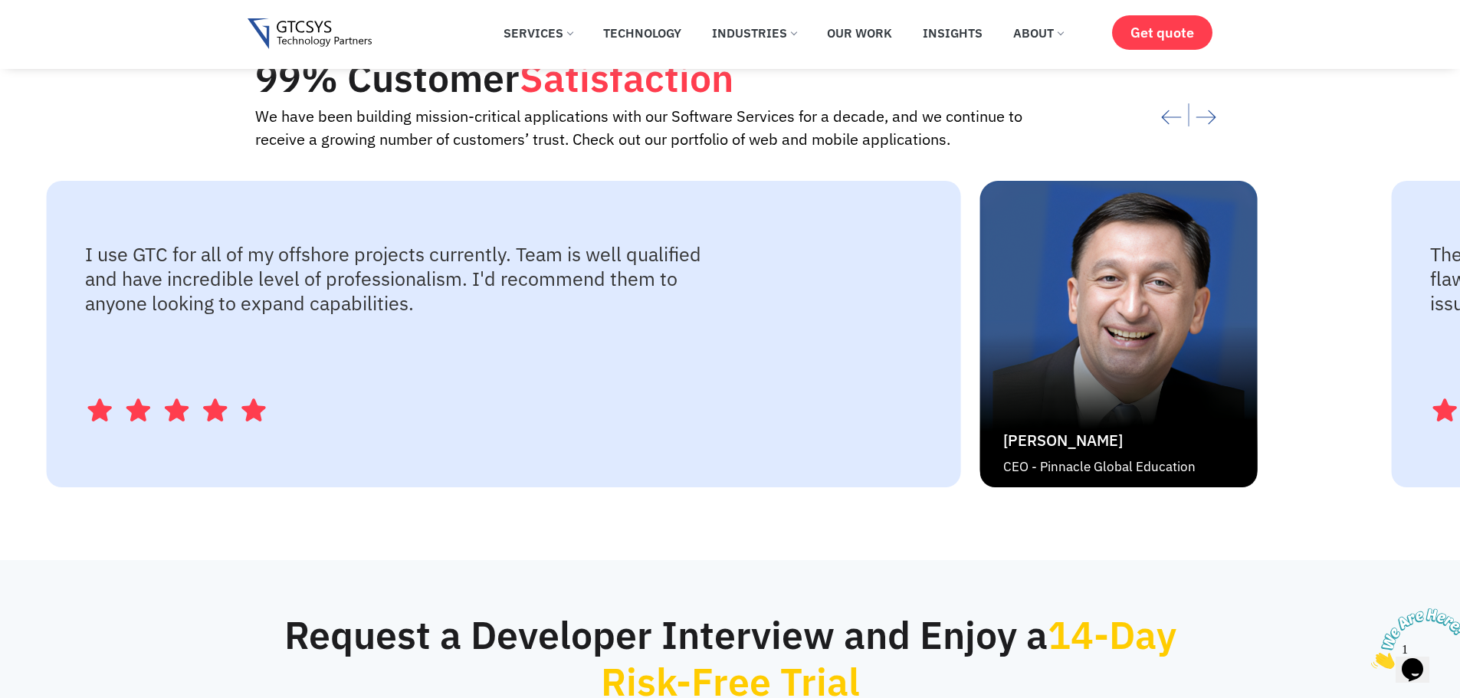
click at [506, 375] on div "I use GTC for all of my offshore projects currently. Team is well qualified and…" at bounding box center [504, 334] width 914 height 306
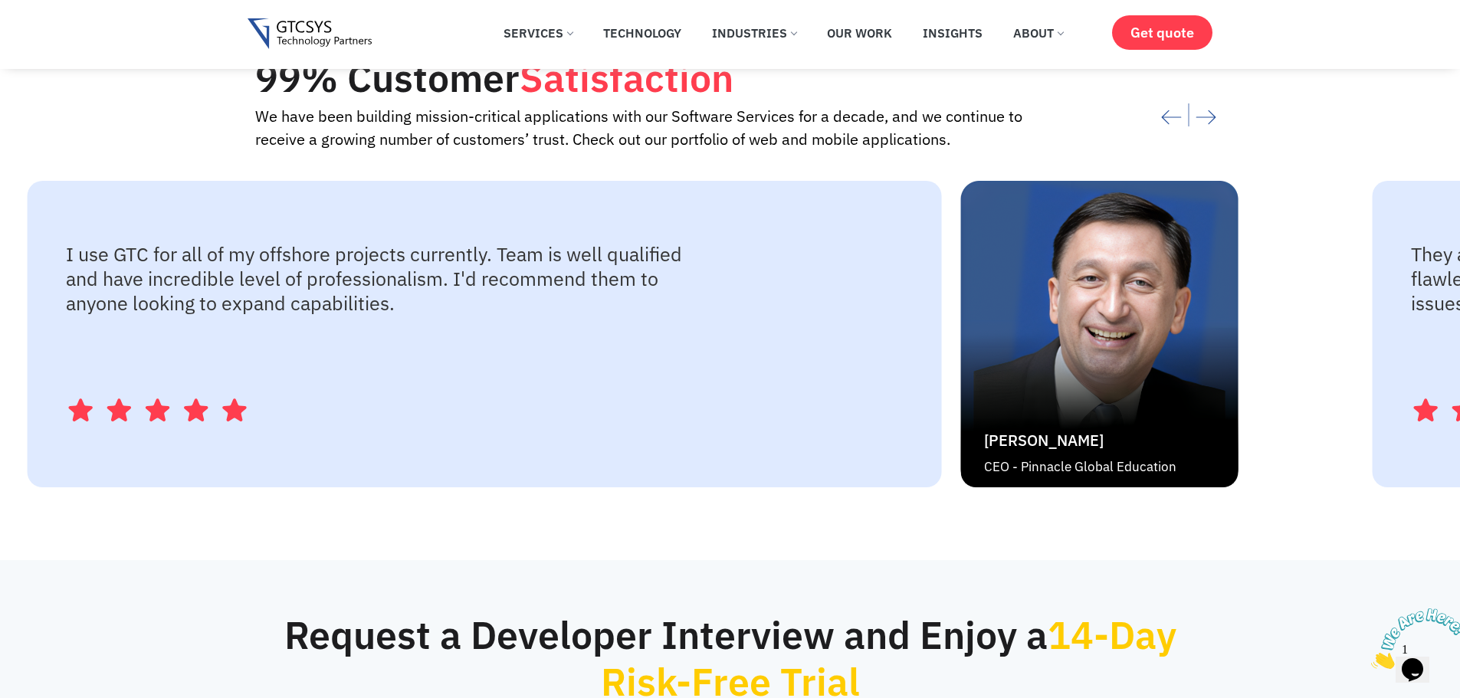
click at [961, 372] on img "2 / 4" at bounding box center [1099, 334] width 277 height 306
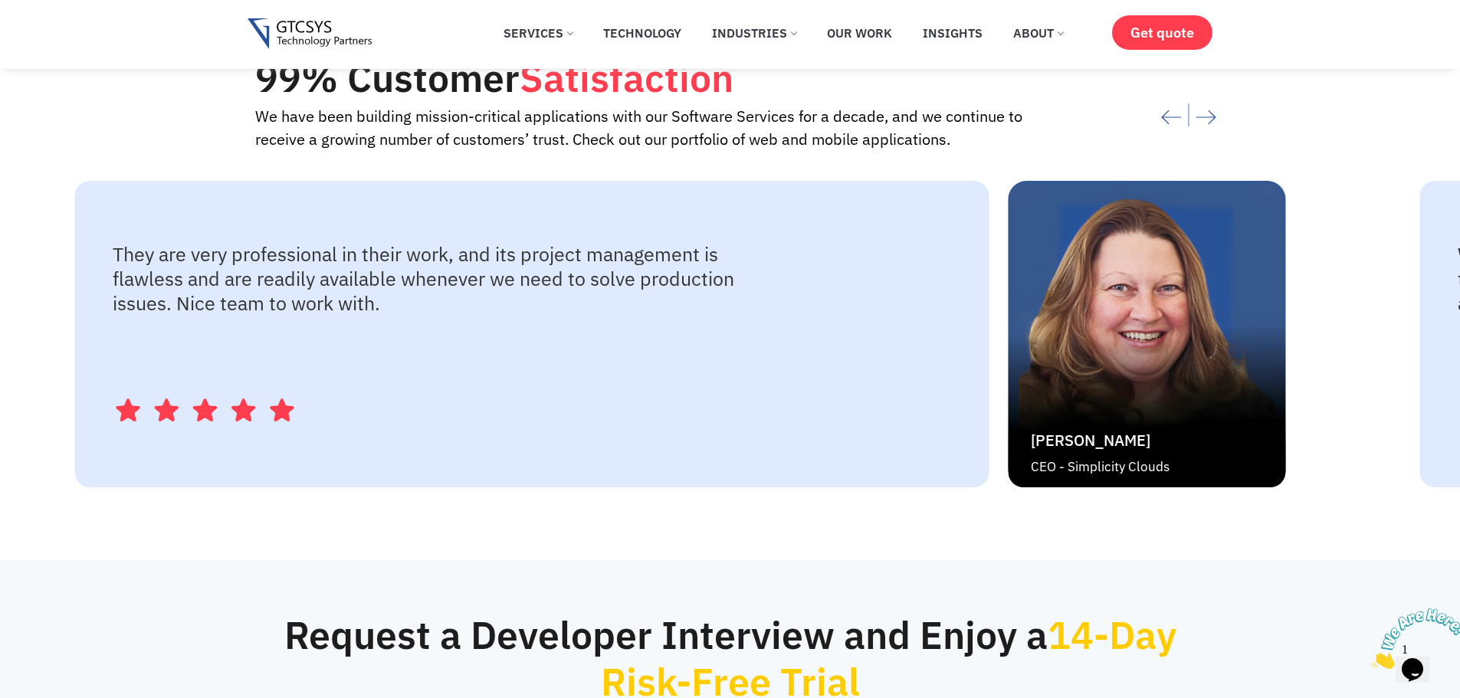
click at [395, 368] on div "They are very professional in their work, and its project management is flawles…" at bounding box center [531, 334] width 914 height 306
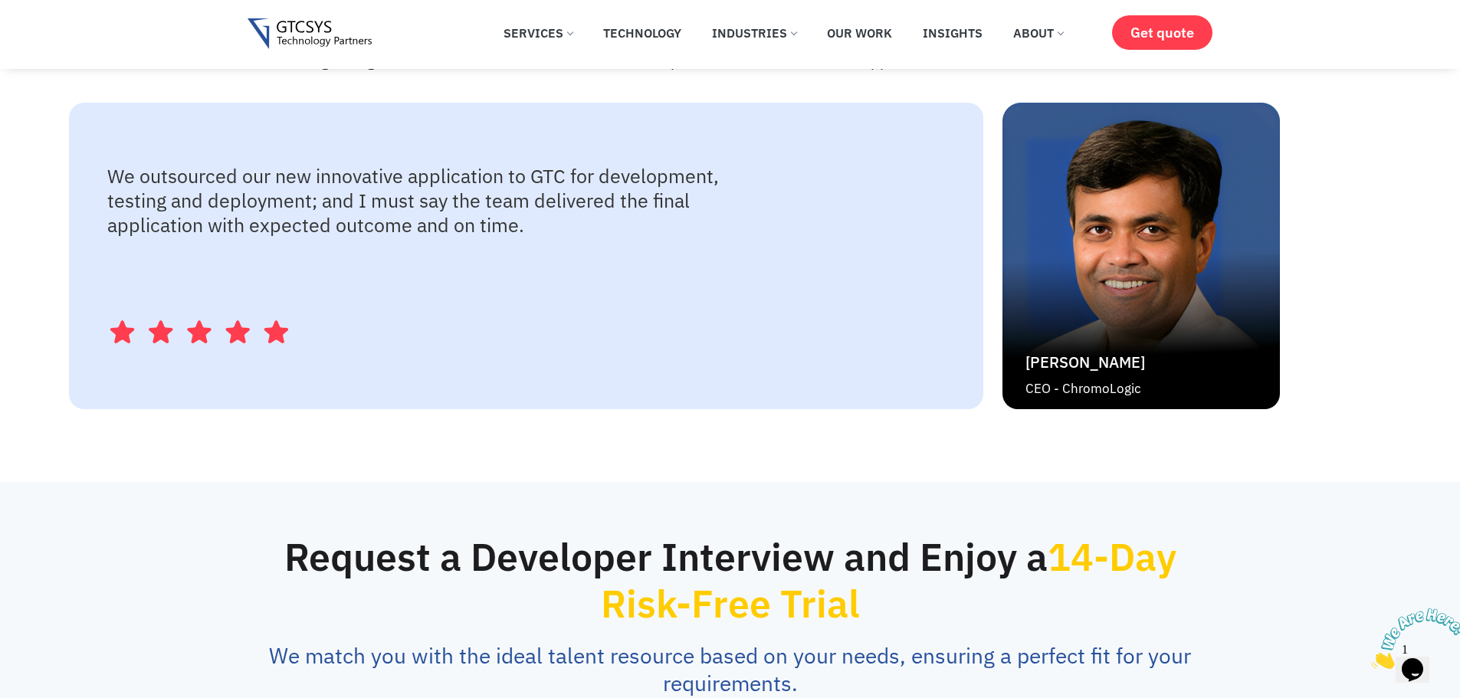
scroll to position [3294, 0]
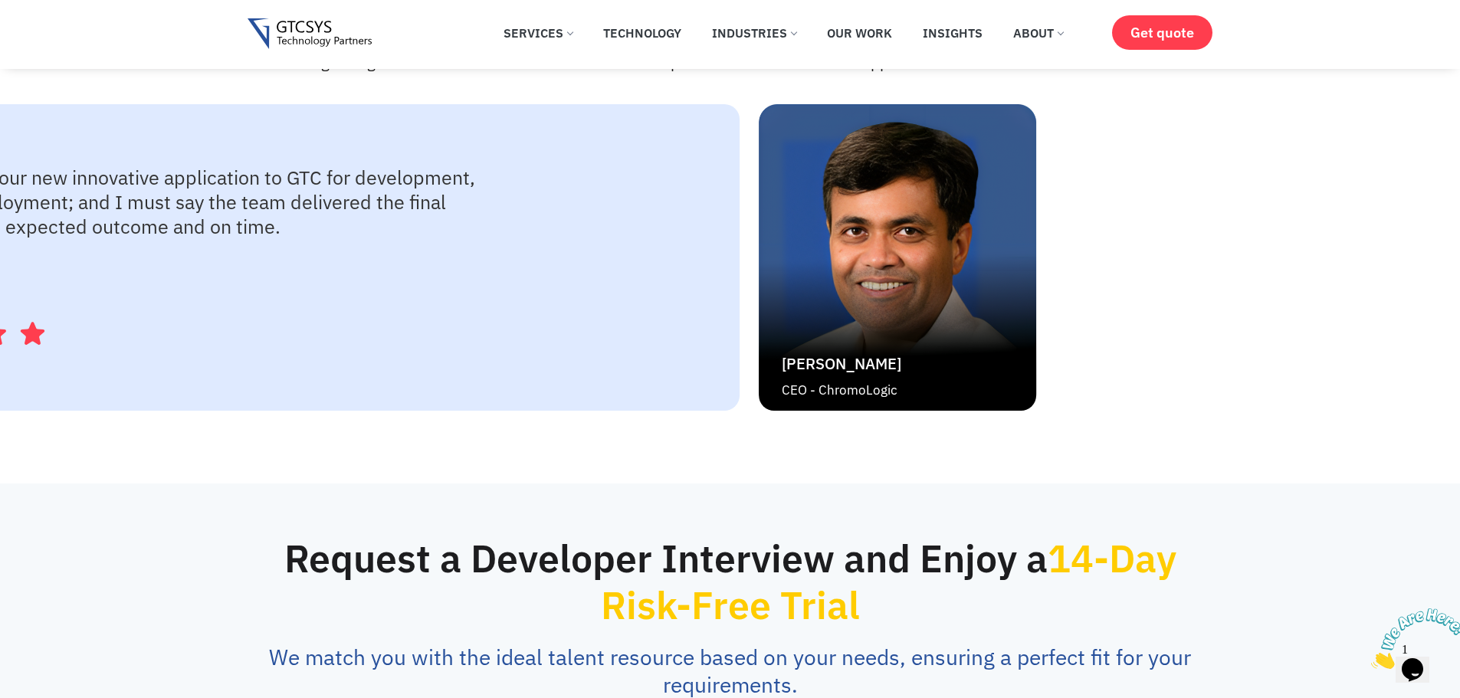
click at [369, 364] on div "We outsourced our new innovative application to GTC for development, testing an…" at bounding box center [486, 257] width 1345 height 329
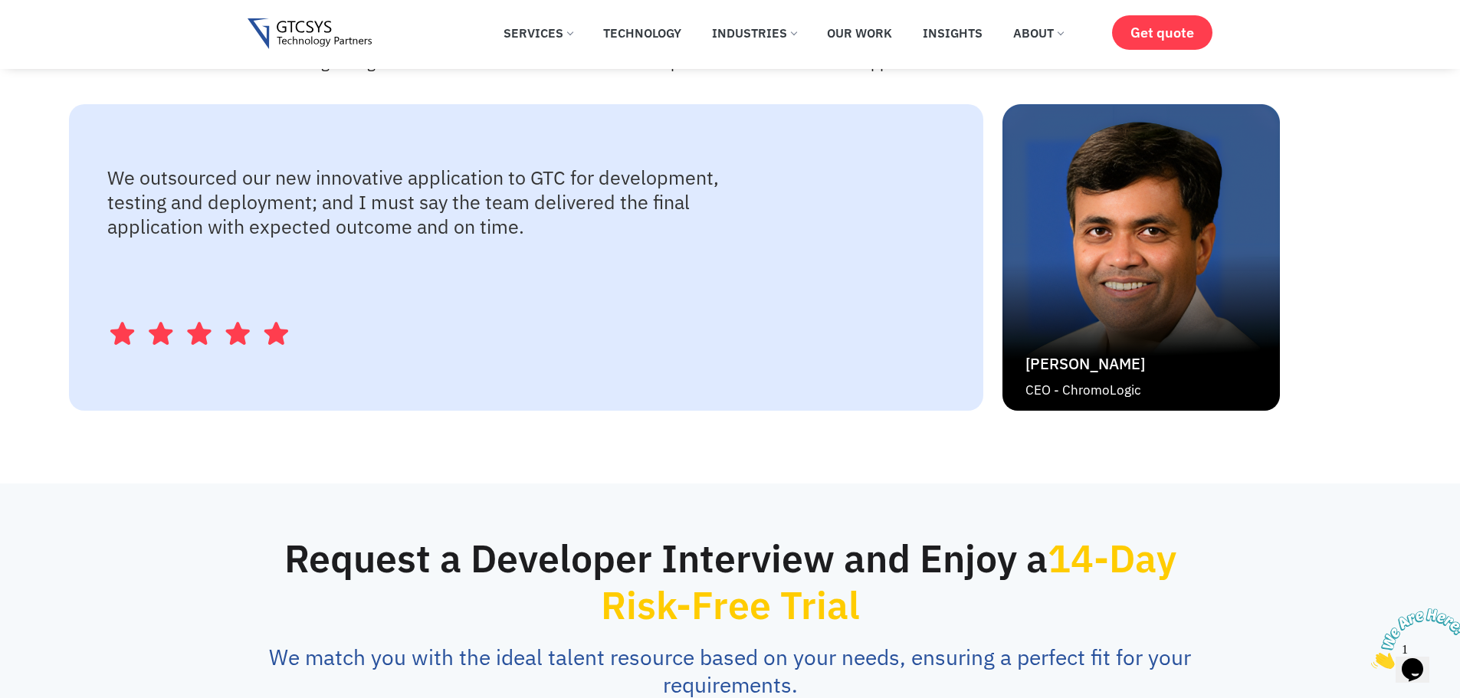
click at [341, 329] on div "We outsourced our new innovative application to GTC for development, testing an…" at bounding box center [735, 257] width 1333 height 306
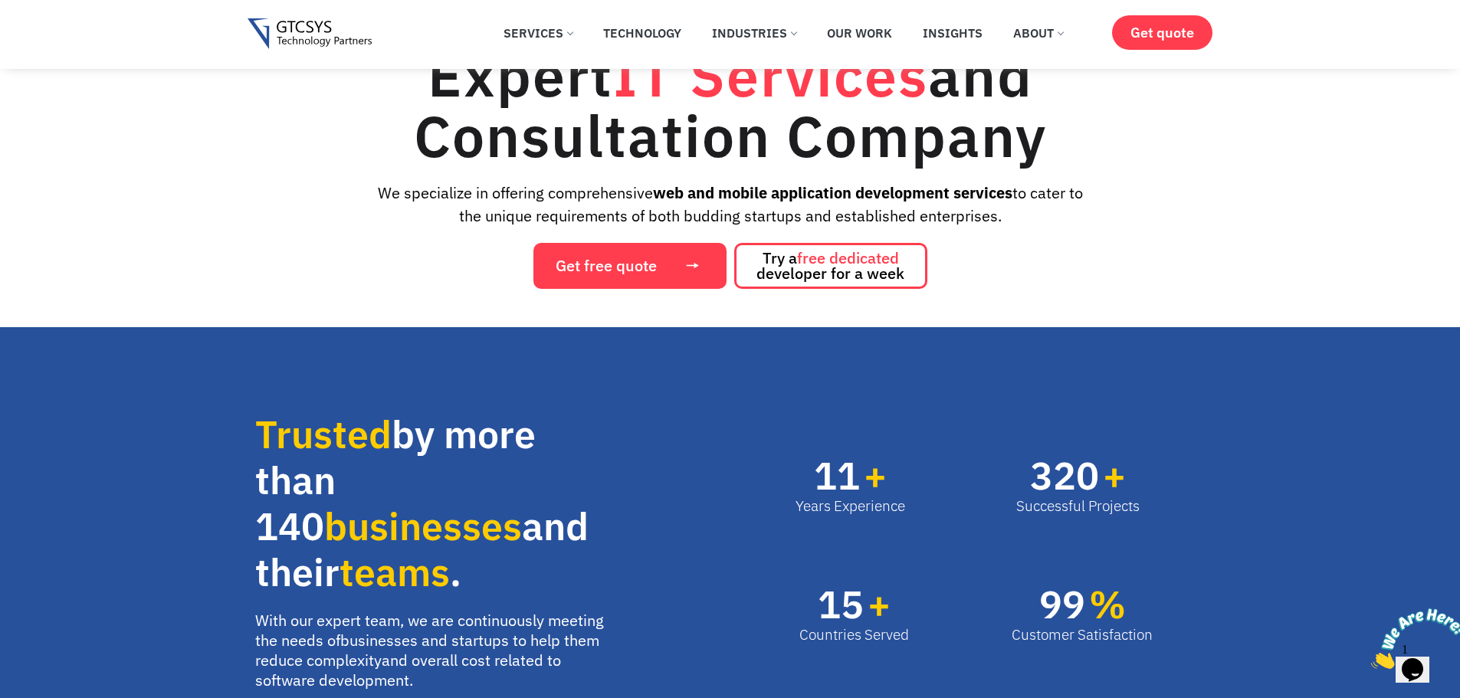
scroll to position [0, 0]
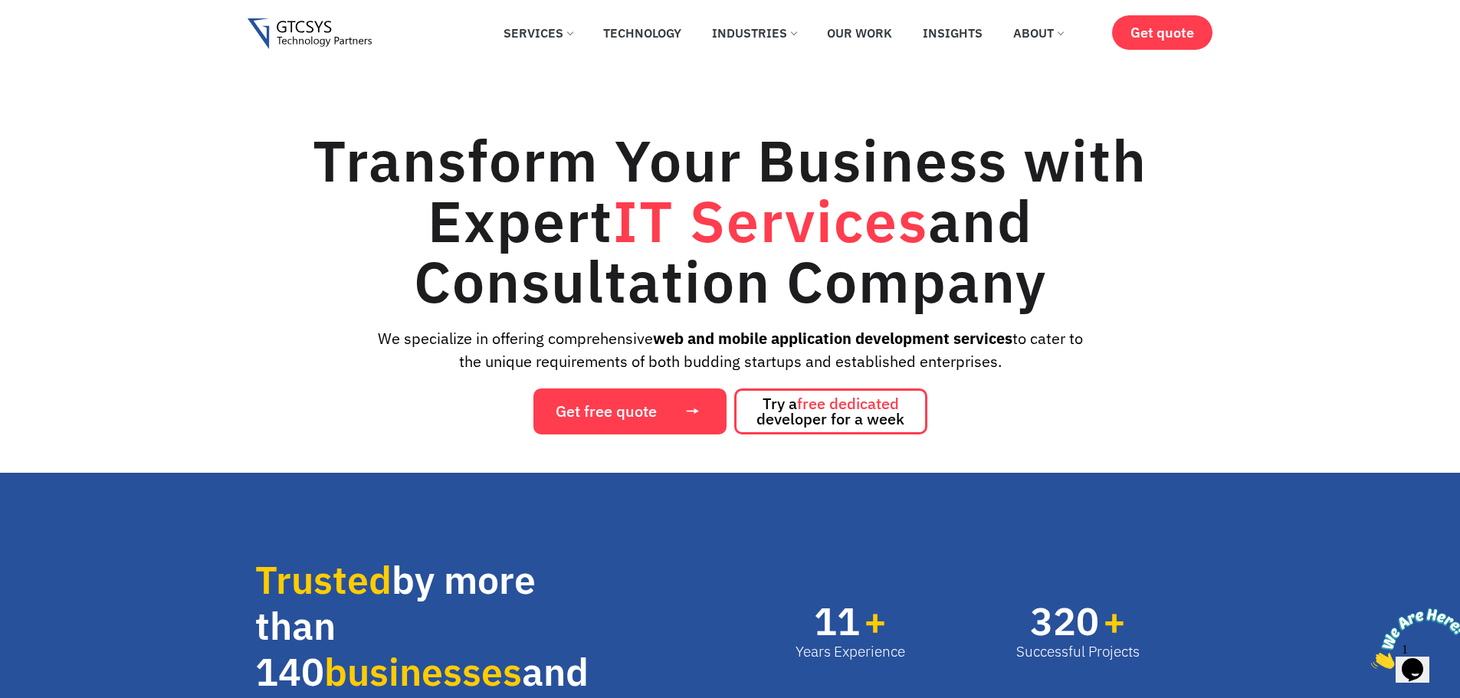
click at [260, 25] on img at bounding box center [309, 33] width 125 height 31
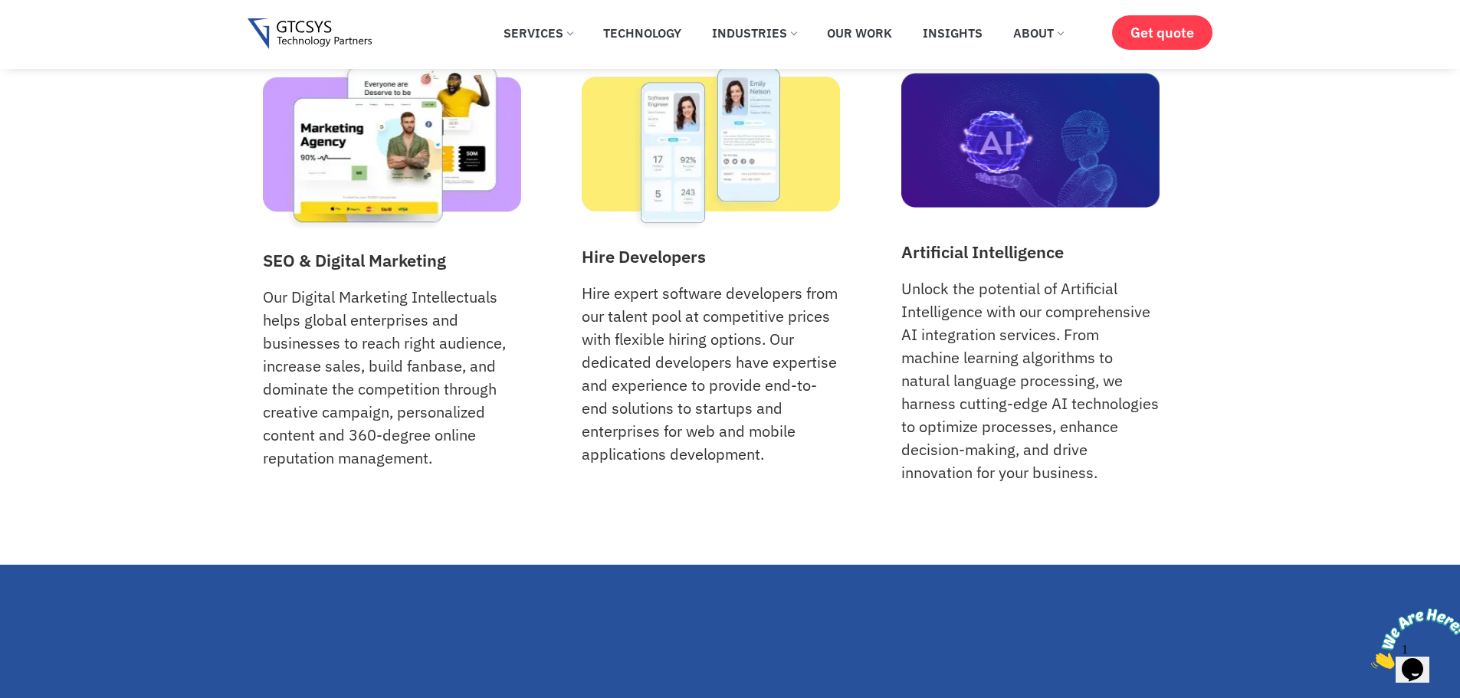
scroll to position [2528, 0]
